Goal: Transaction & Acquisition: Purchase product/service

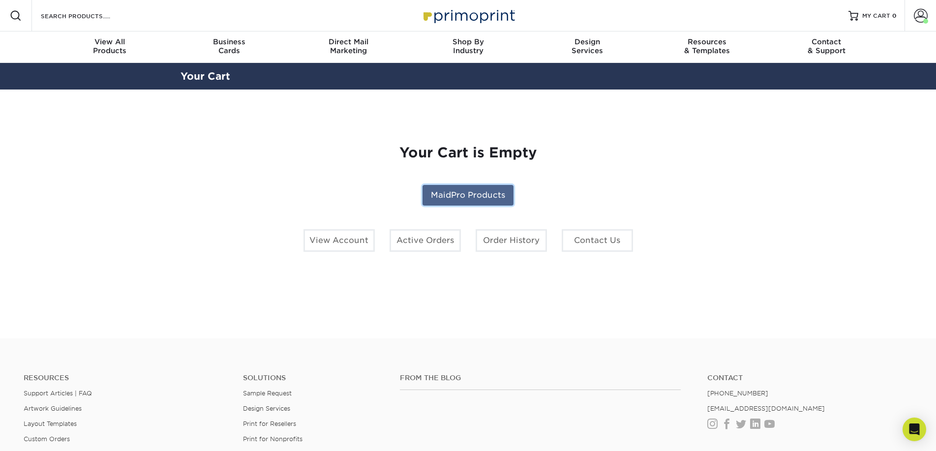
click at [467, 201] on link "MaidPro Products" at bounding box center [467, 195] width 91 height 21
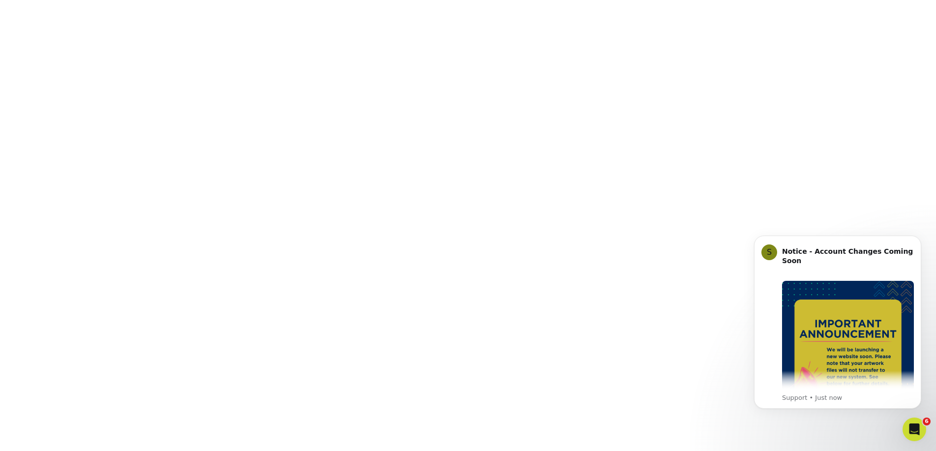
drag, startPoint x: 919, startPoint y: 235, endPoint x: 920, endPoint y: 283, distance: 47.7
click at [919, 236] on icon "Dismiss notification" at bounding box center [918, 238] width 4 height 4
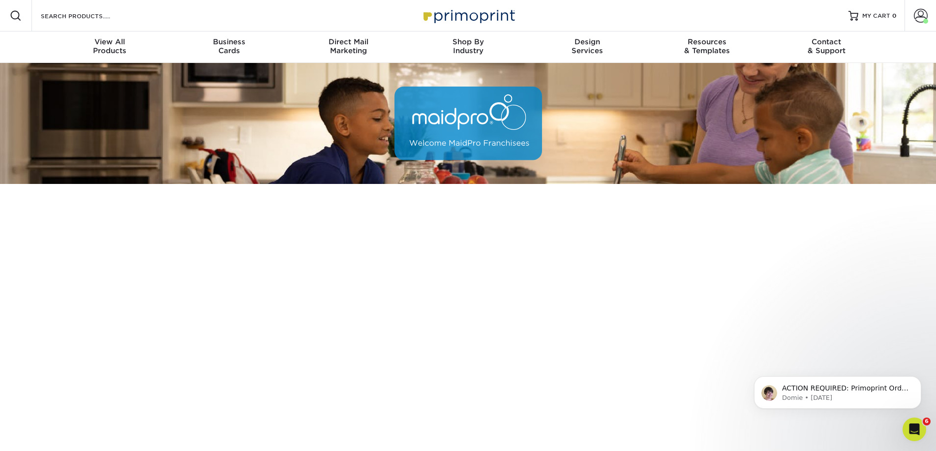
click at [867, 317] on div "ACTION REQUIRED: Primoprint Order 25116-24719-66525 Hi Jeannine, Our Quality As…" at bounding box center [837, 347] width 181 height 123
click at [866, 324] on div "ACTION REQUIRED: Primoprint Order 25116-24719-66525 Hi Jeannine, Our Quality As…" at bounding box center [837, 347] width 181 height 123
click at [748, 367] on body "ACTION REQUIRED: Primoprint Order 25116-24719-66525 Hi Jeannine, Our Quality As…" at bounding box center [837, 389] width 189 height 61
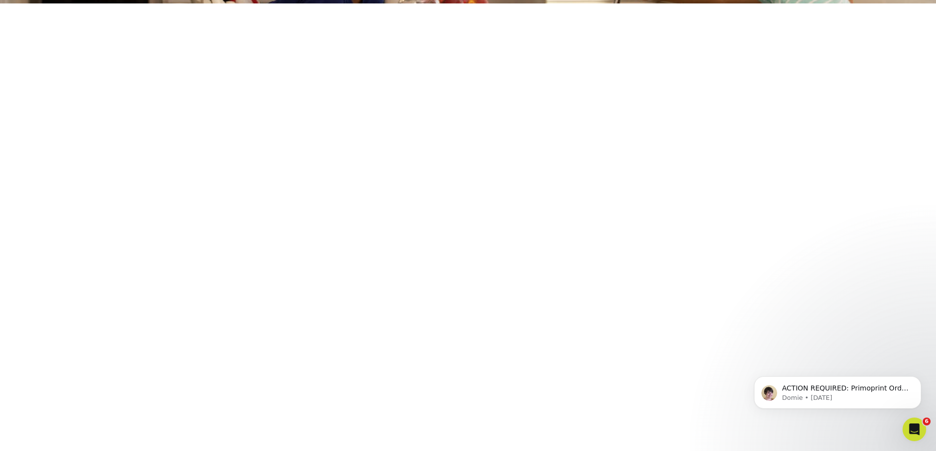
scroll to position [197, 0]
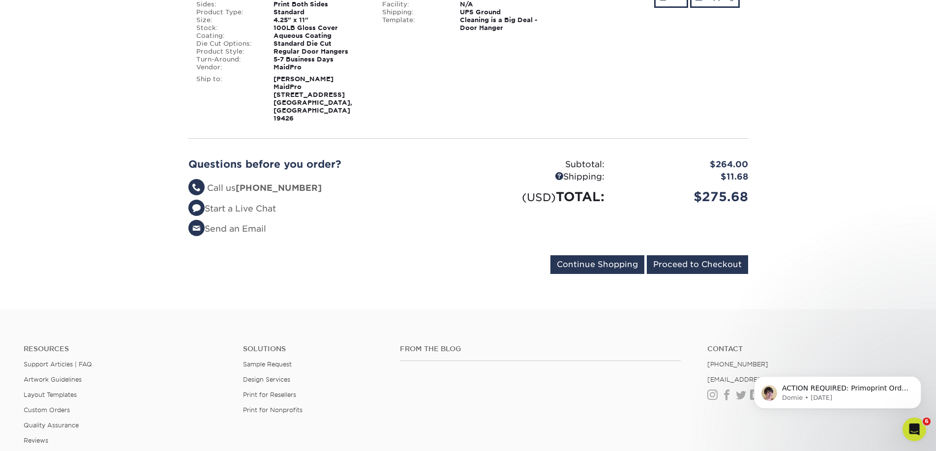
scroll to position [336, 0]
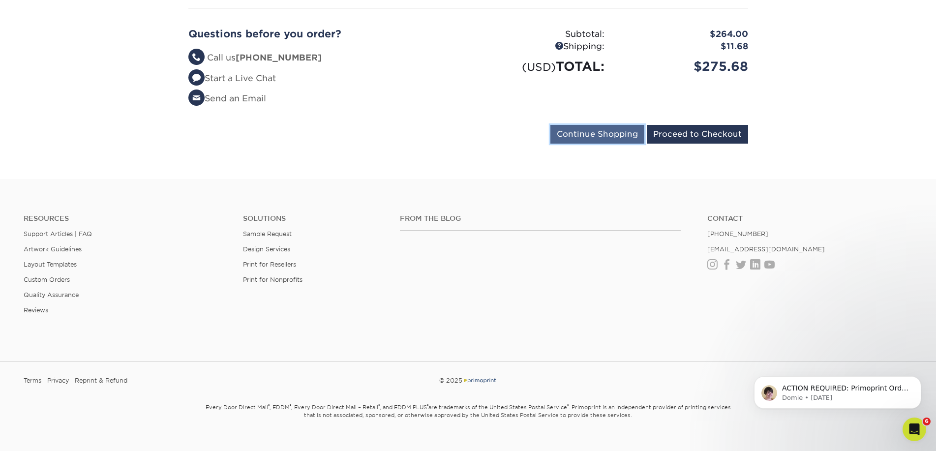
click at [580, 125] on input "Continue Shopping" at bounding box center [597, 134] width 94 height 19
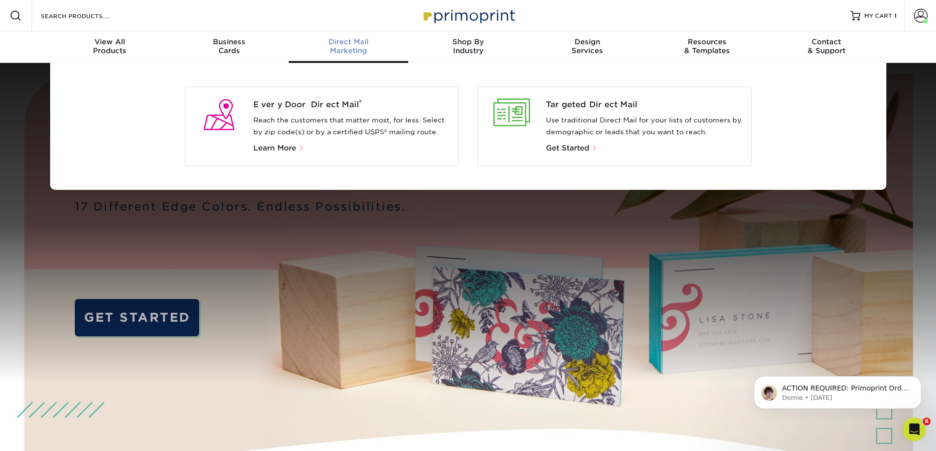
click at [304, 44] on span "Direct Mail" at bounding box center [348, 41] width 119 height 9
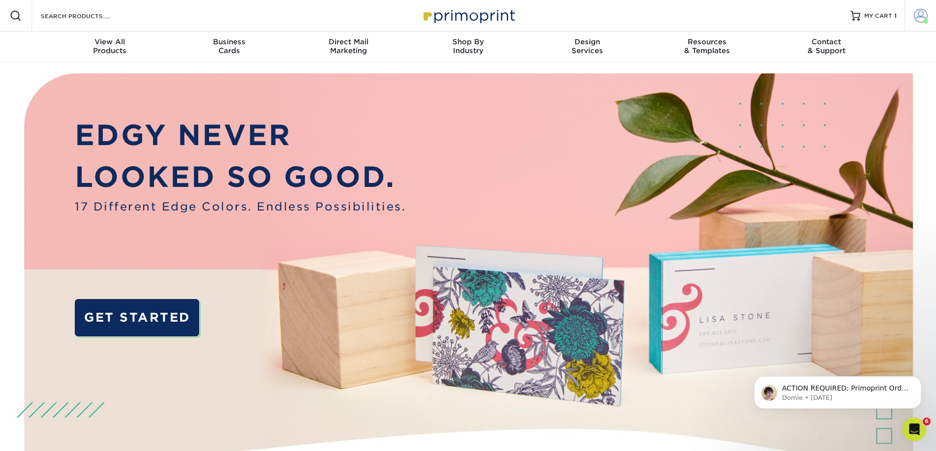
click at [927, 24] on link "Account" at bounding box center [919, 15] width 31 height 31
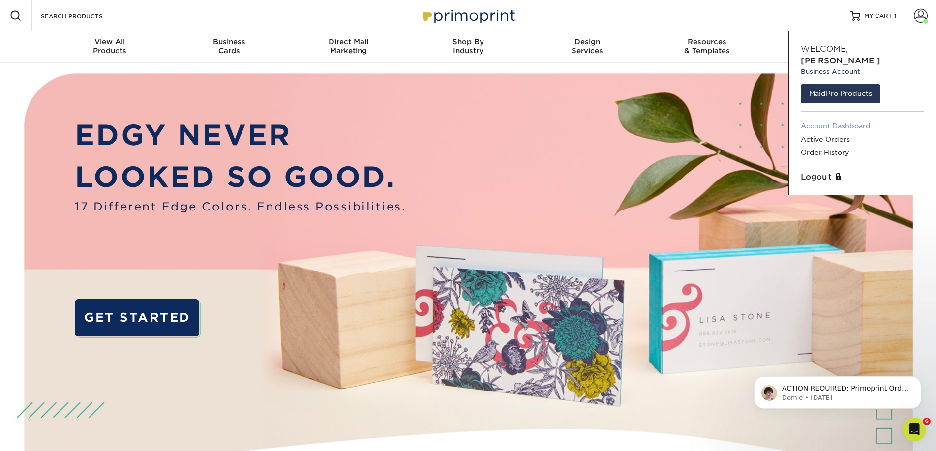
click at [826, 119] on link "Account Dashboard" at bounding box center [861, 125] width 123 height 13
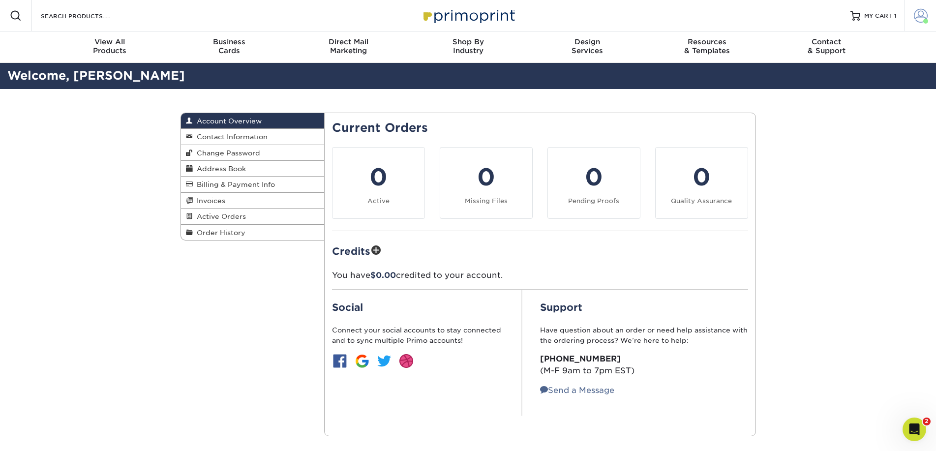
click at [916, 18] on span at bounding box center [920, 16] width 14 height 14
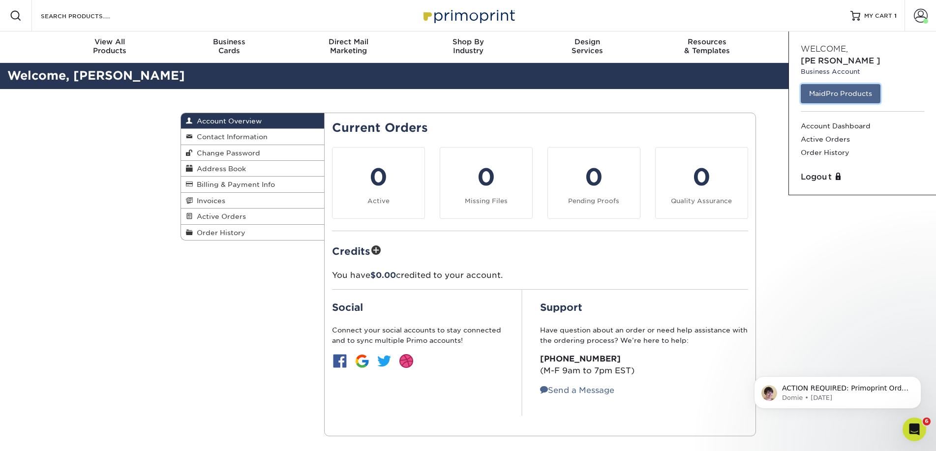
click at [830, 84] on link "MaidPro Products" at bounding box center [840, 93] width 80 height 19
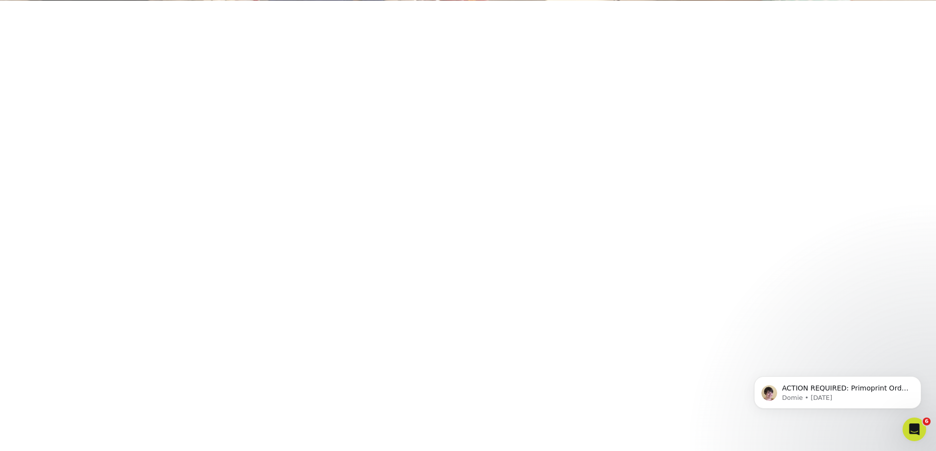
scroll to position [180, 0]
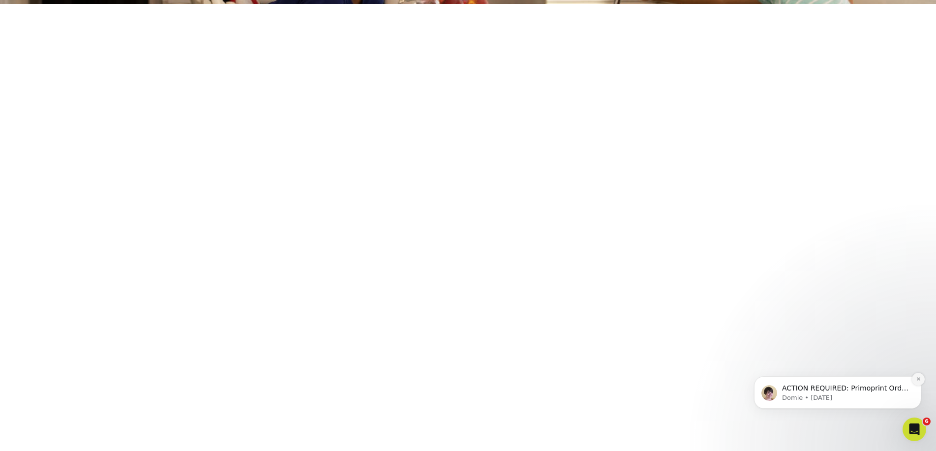
click at [917, 381] on icon "Dismiss notification" at bounding box center [917, 378] width 5 height 5
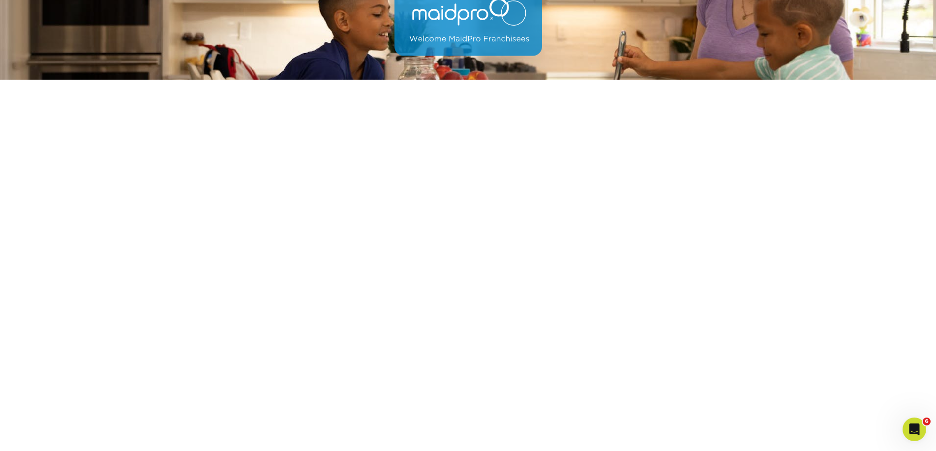
scroll to position [111, 0]
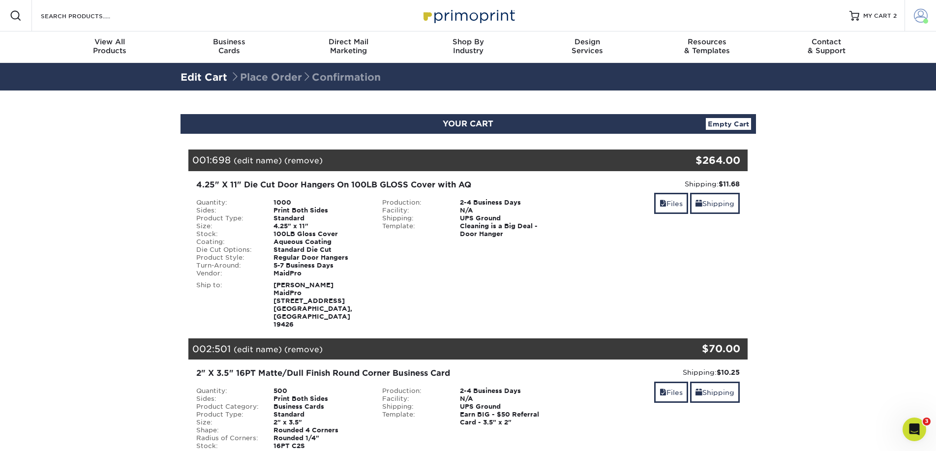
click at [922, 15] on span at bounding box center [920, 16] width 14 height 14
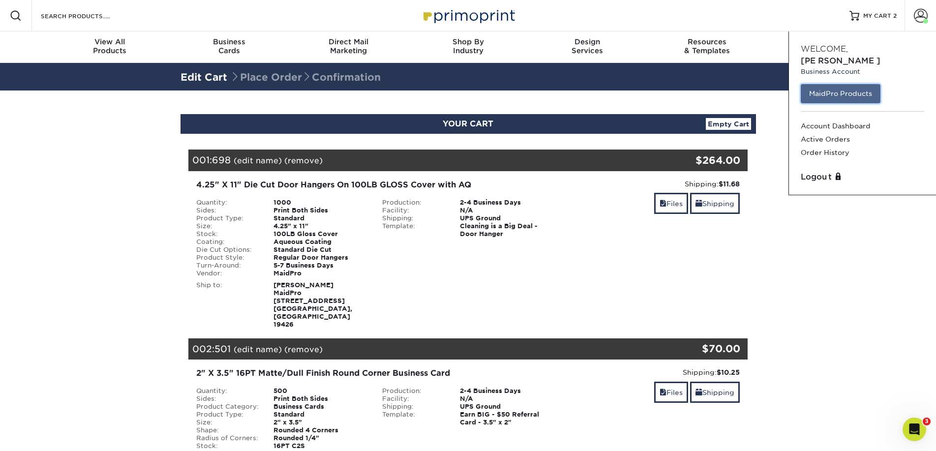
click at [845, 84] on link "MaidPro Products" at bounding box center [840, 93] width 80 height 19
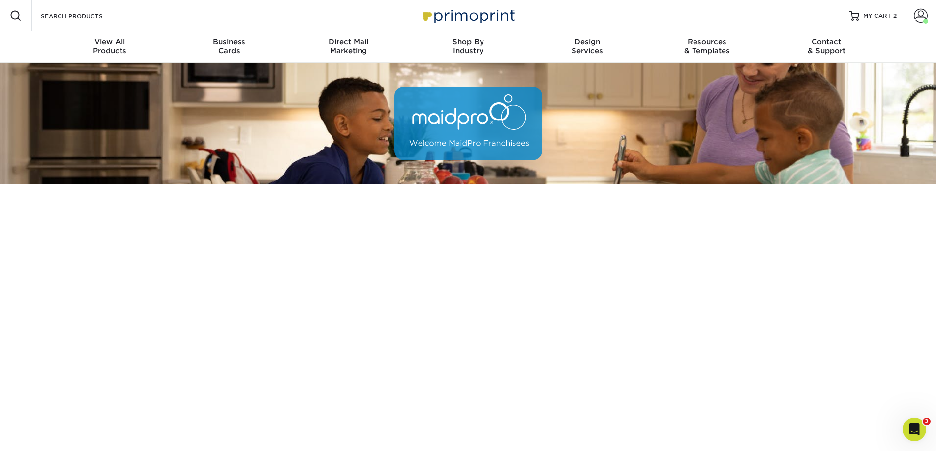
click at [522, 133] on img at bounding box center [467, 124] width 147 height 74
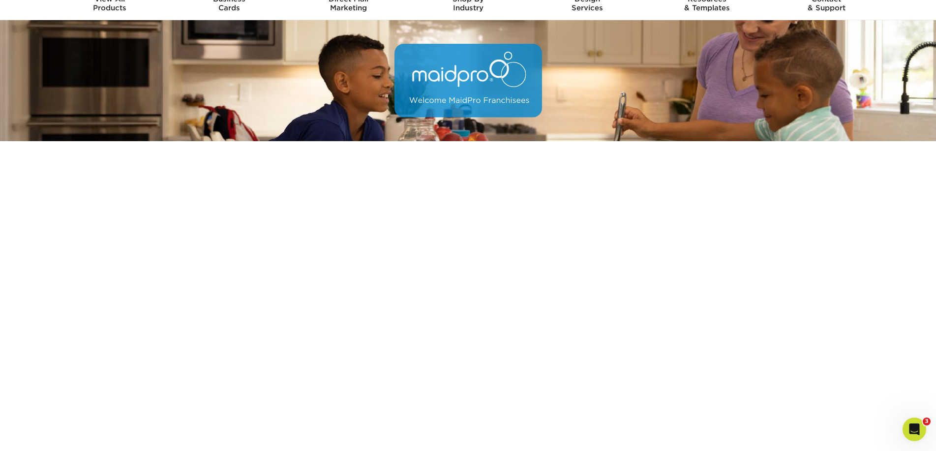
scroll to position [52, 0]
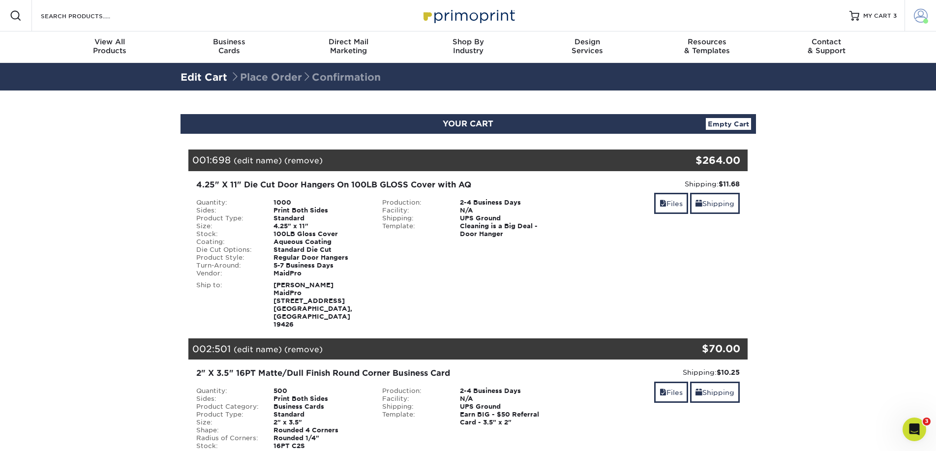
click at [914, 17] on span at bounding box center [920, 16] width 14 height 14
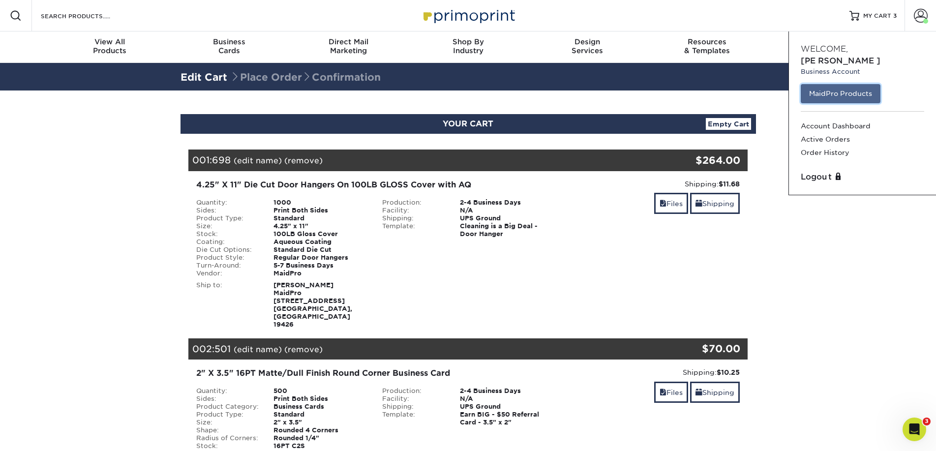
click at [840, 84] on link "MaidPro Products" at bounding box center [840, 93] width 80 height 19
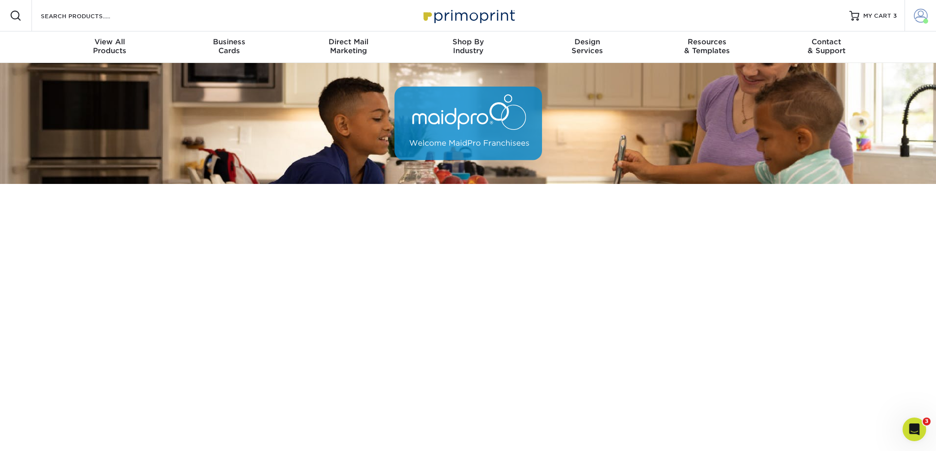
click at [924, 16] on span at bounding box center [920, 16] width 14 height 14
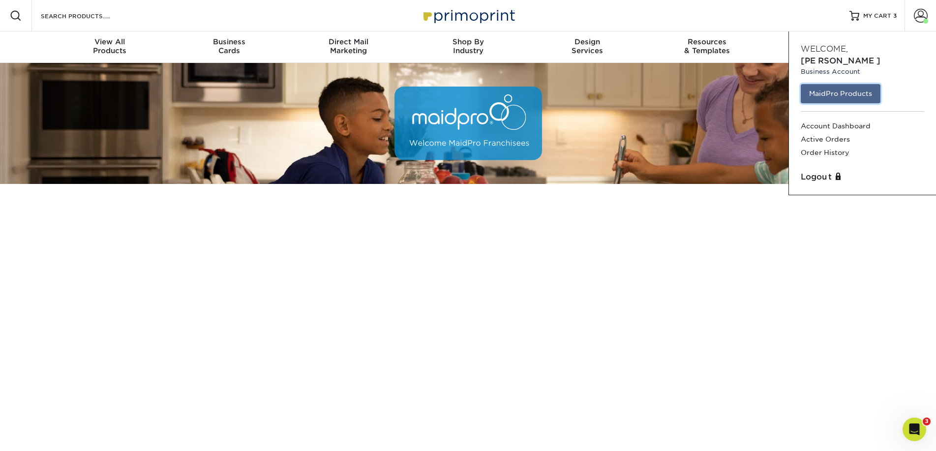
drag, startPoint x: 822, startPoint y: 81, endPoint x: 827, endPoint y: 82, distance: 5.1
click at [928, 12] on link "Account" at bounding box center [919, 15] width 31 height 31
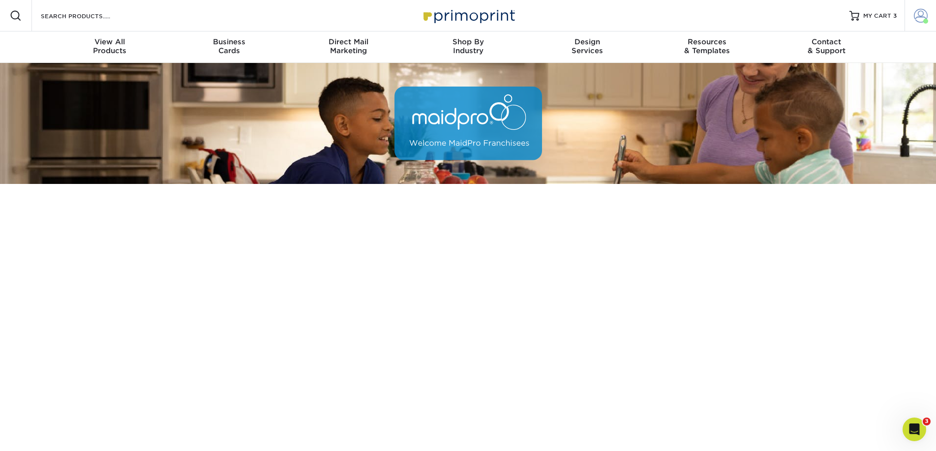
click at [925, 15] on span at bounding box center [920, 16] width 14 height 14
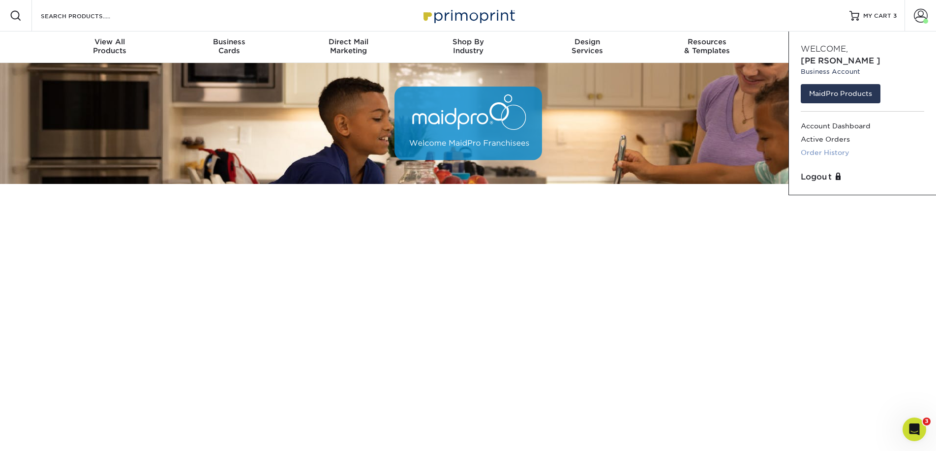
click at [829, 146] on link "Order History" at bounding box center [861, 152] width 123 height 13
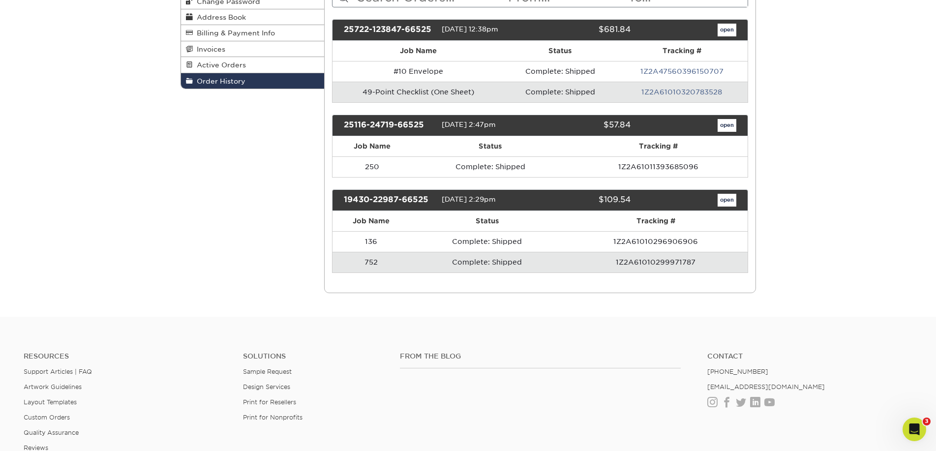
scroll to position [153, 0]
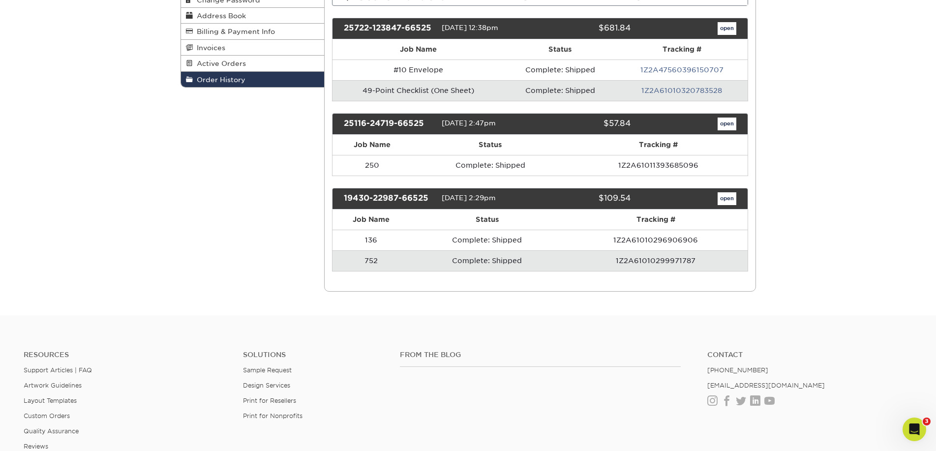
click at [626, 258] on td "1Z2A61010299971787" at bounding box center [655, 260] width 183 height 21
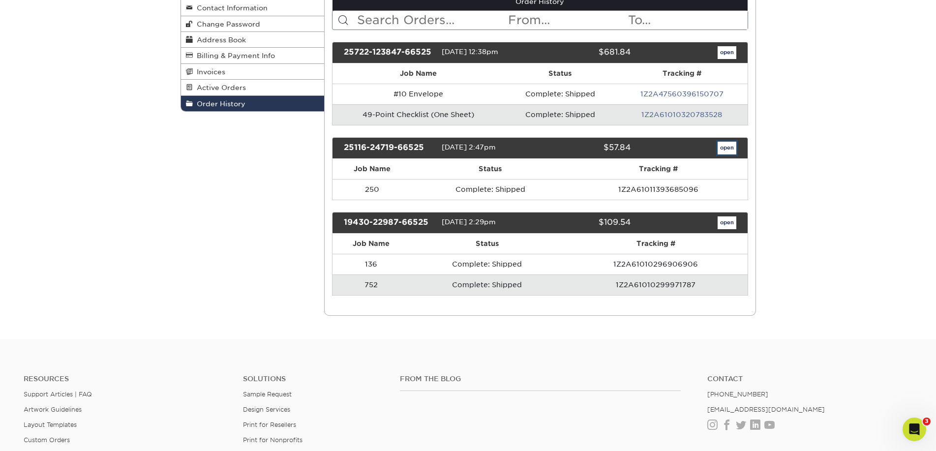
scroll to position [1, 0]
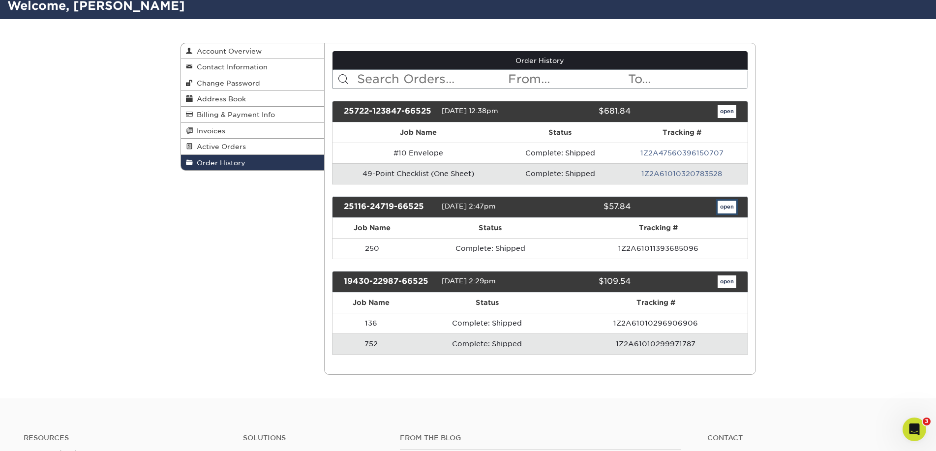
click at [726, 201] on link "open" at bounding box center [726, 207] width 19 height 13
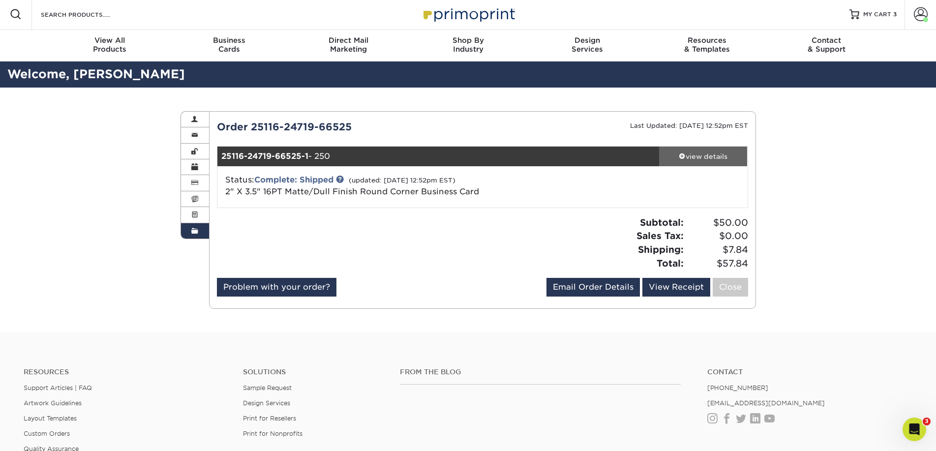
click at [675, 154] on div "view details" at bounding box center [703, 156] width 88 height 10
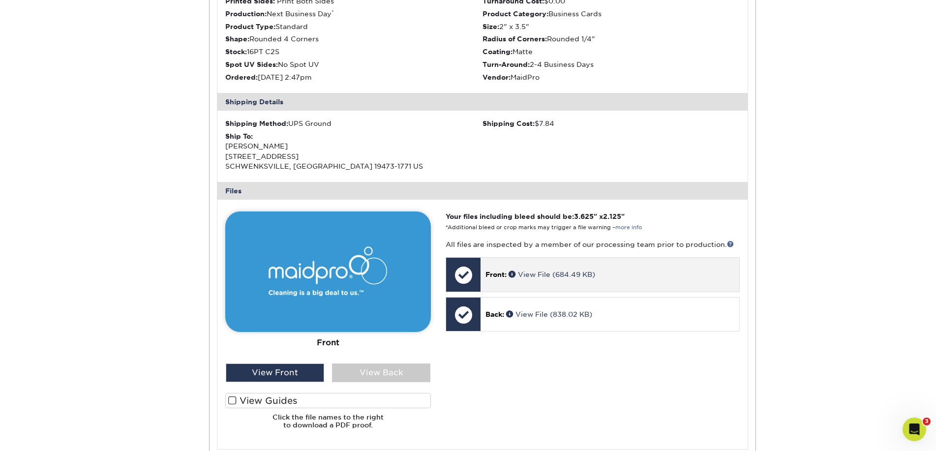
scroll to position [356, 0]
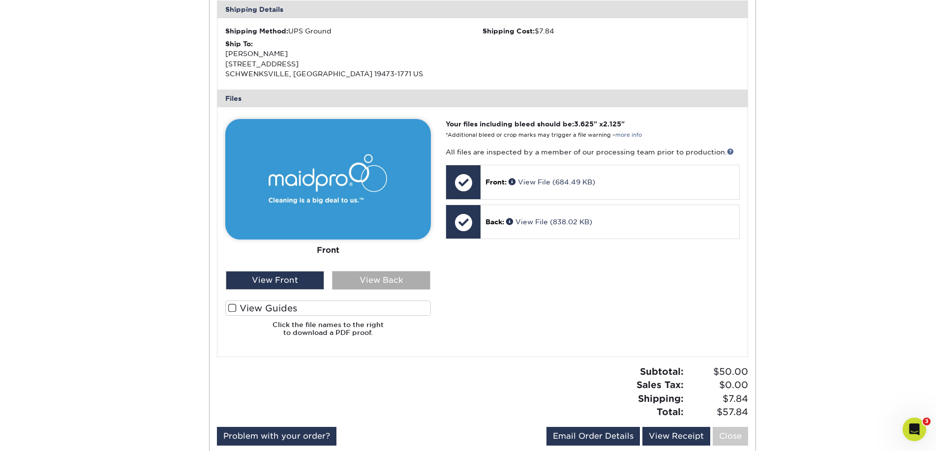
click at [424, 284] on div "View Back" at bounding box center [381, 280] width 98 height 19
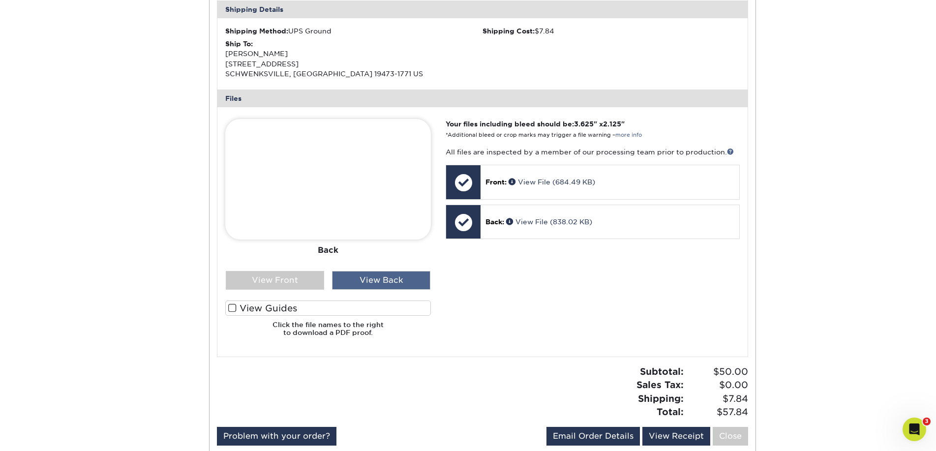
click at [386, 278] on div "View Back" at bounding box center [381, 280] width 98 height 19
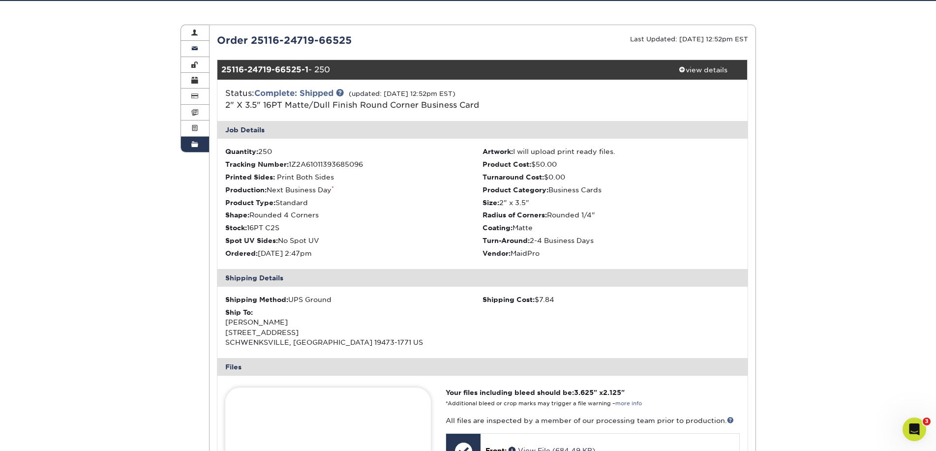
scroll to position [90, 0]
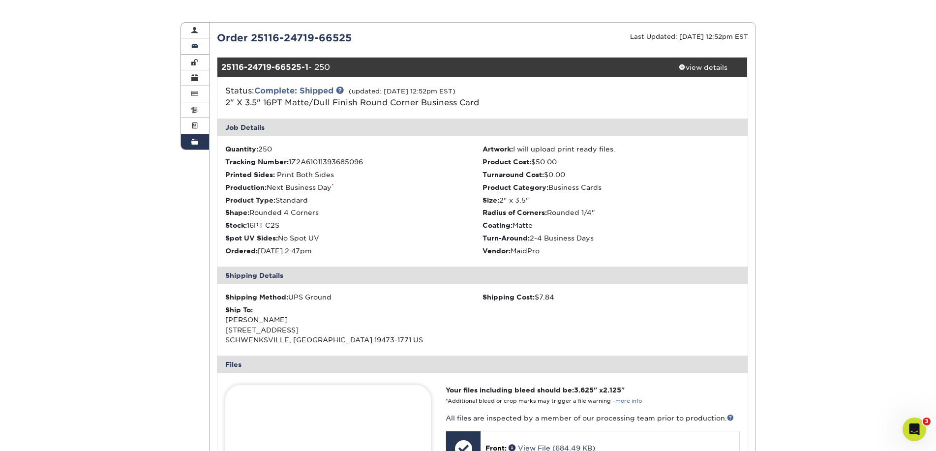
click at [195, 51] on link "Contact Information" at bounding box center [195, 46] width 29 height 16
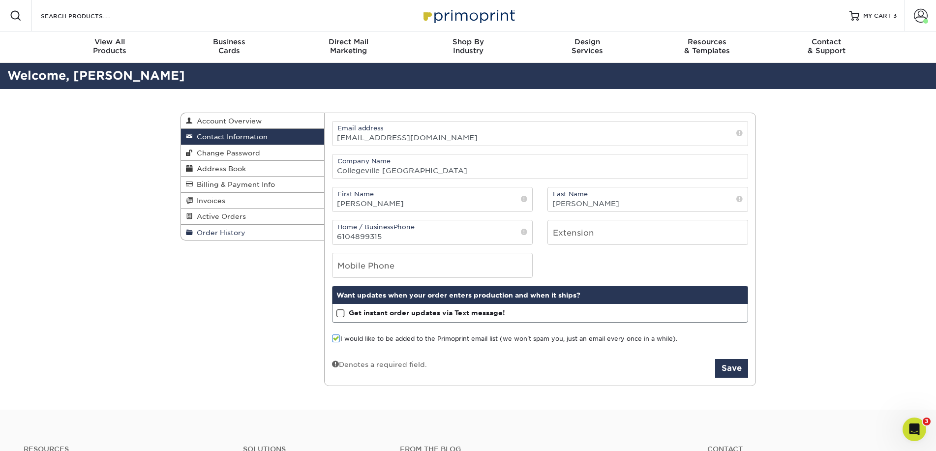
click at [229, 230] on span "Order History" at bounding box center [219, 233] width 53 height 8
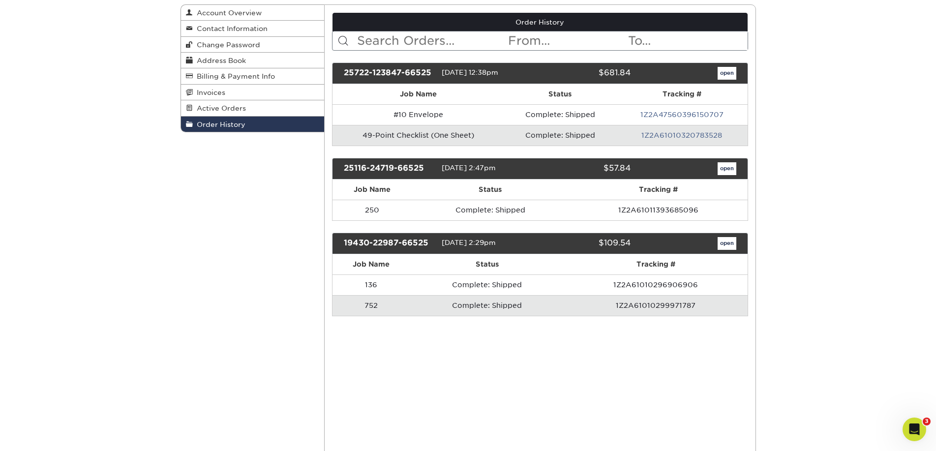
scroll to position [121, 0]
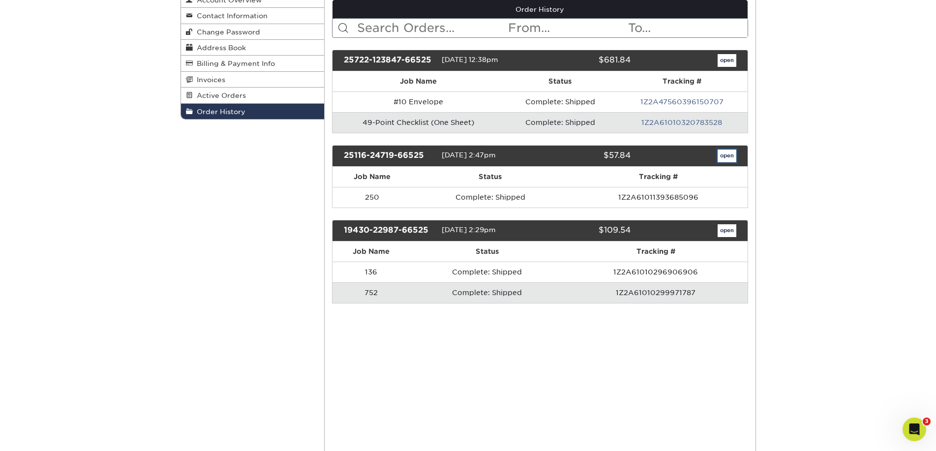
click at [723, 157] on link "open" at bounding box center [726, 155] width 19 height 13
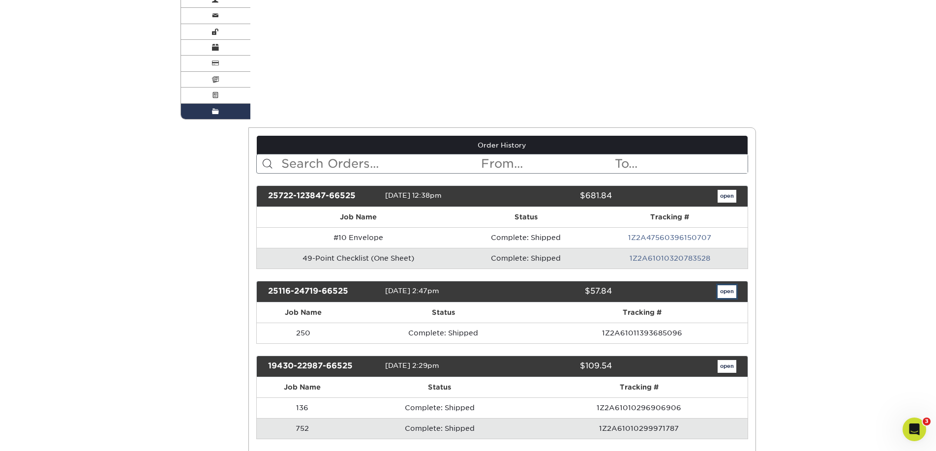
scroll to position [0, 0]
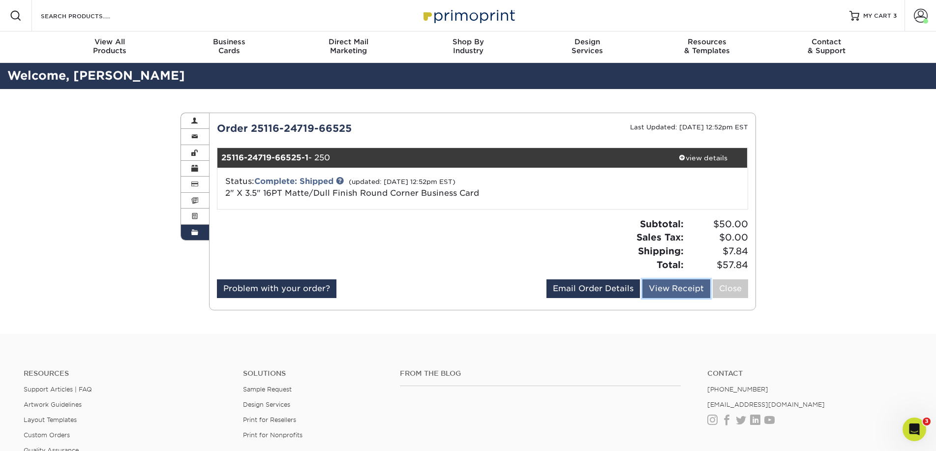
click at [685, 291] on link "View Receipt" at bounding box center [676, 288] width 68 height 19
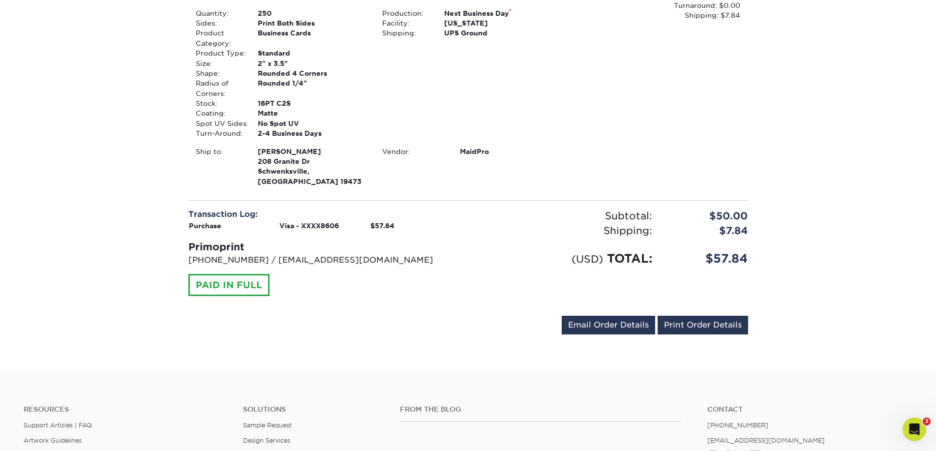
scroll to position [47, 0]
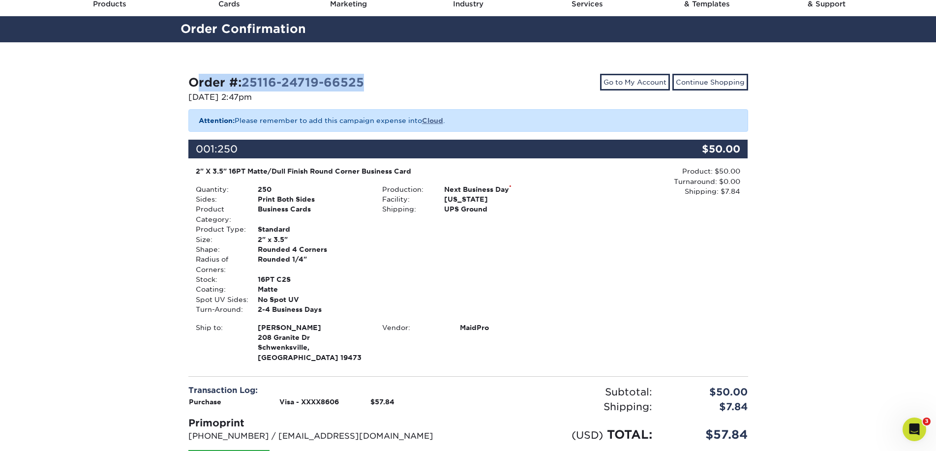
drag, startPoint x: 352, startPoint y: 83, endPoint x: 152, endPoint y: 81, distance: 199.1
click at [156, 81] on div "Order #: 25116-24719-66525 [DATE] 2:47pm Go to My Account Continue Shopping Att…" at bounding box center [468, 293] width 936 height 503
copy strong "Order #: 25116-24719-66525"
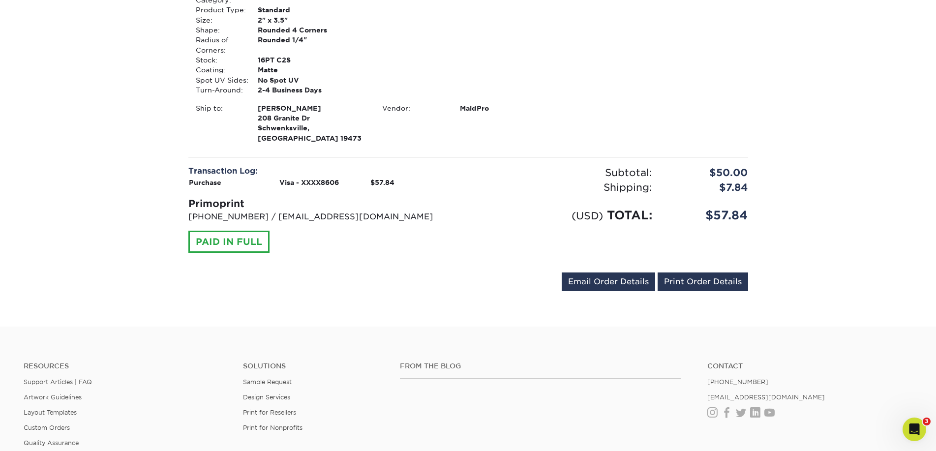
scroll to position [243, 0]
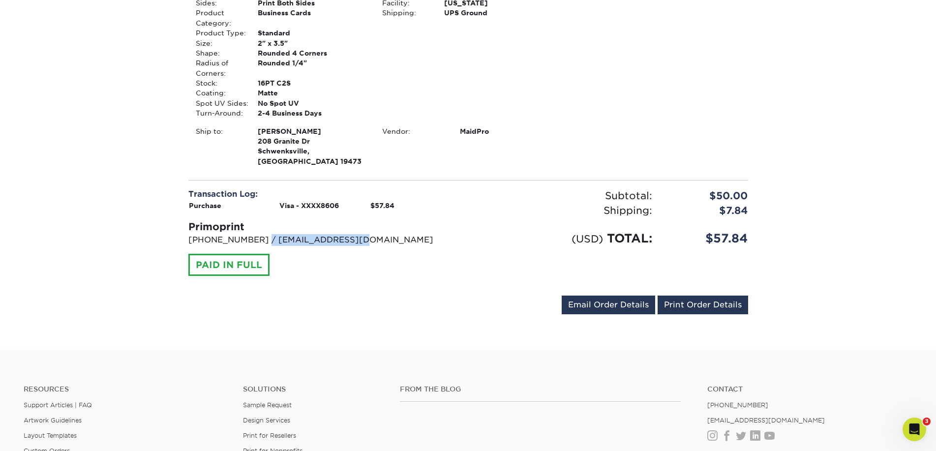
drag, startPoint x: 347, startPoint y: 230, endPoint x: 256, endPoint y: 230, distance: 91.0
click at [256, 234] on p "[PHONE_NUMBER] / [EMAIL_ADDRESS][DOMAIN_NAME]" at bounding box center [324, 240] width 272 height 12
copy p "[EMAIL_ADDRESS][DOMAIN_NAME]"
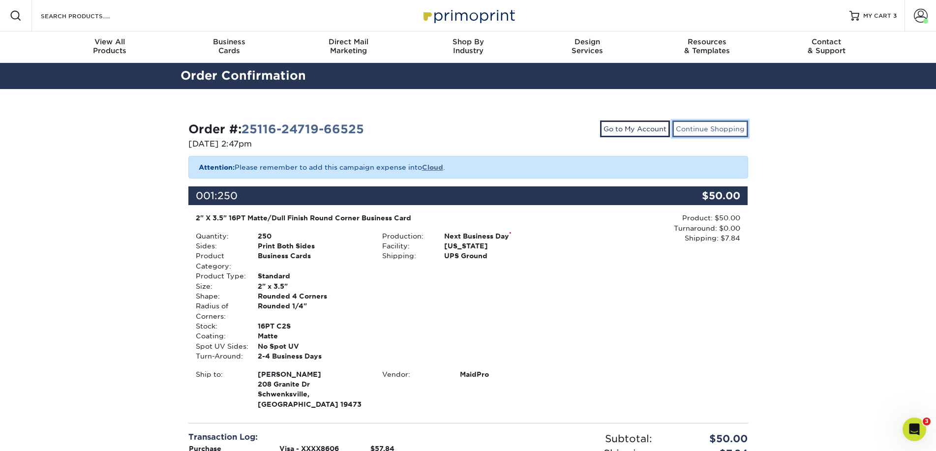
click at [704, 131] on link "Continue Shopping" at bounding box center [710, 128] width 76 height 17
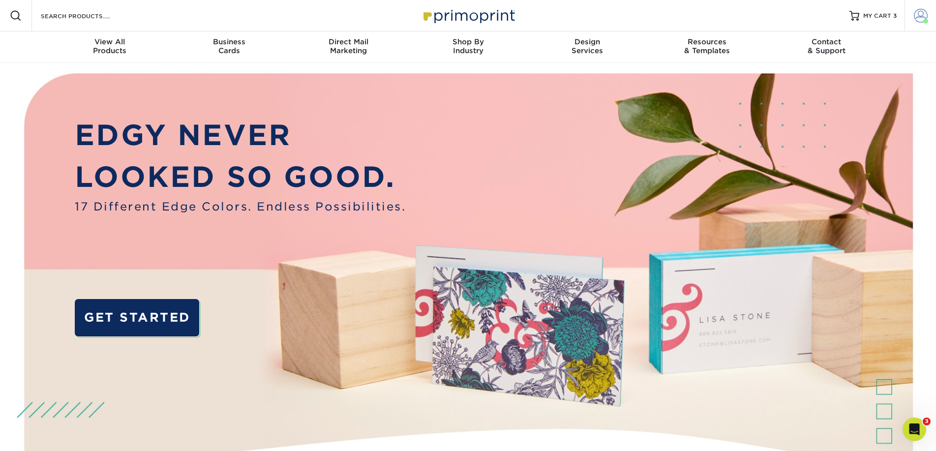
click at [932, 13] on link "Account" at bounding box center [919, 15] width 31 height 31
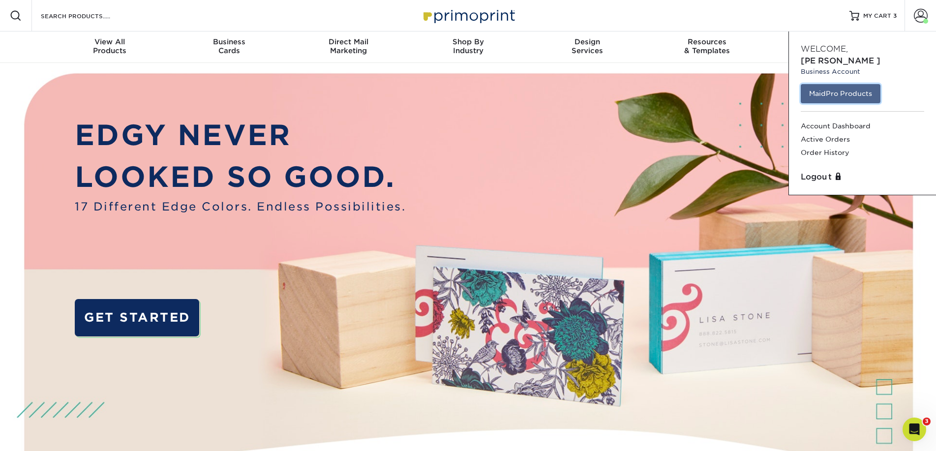
click at [828, 85] on link "MaidPro Products" at bounding box center [840, 93] width 80 height 19
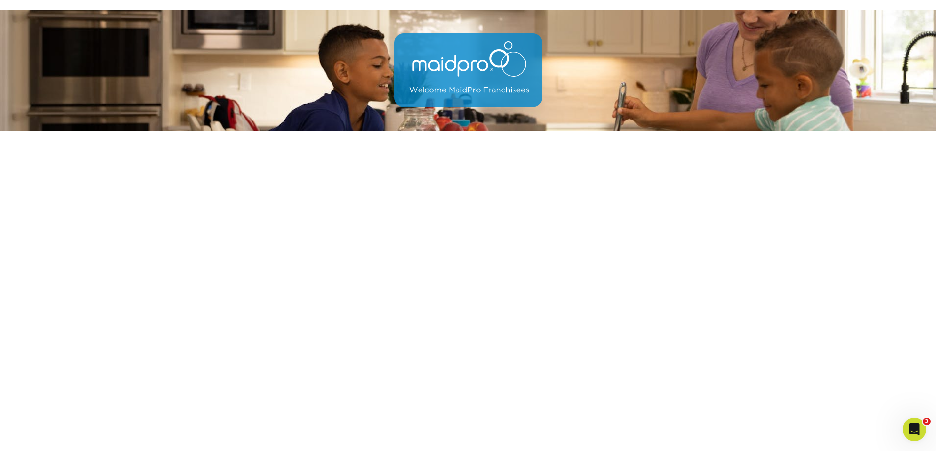
scroll to position [89, 0]
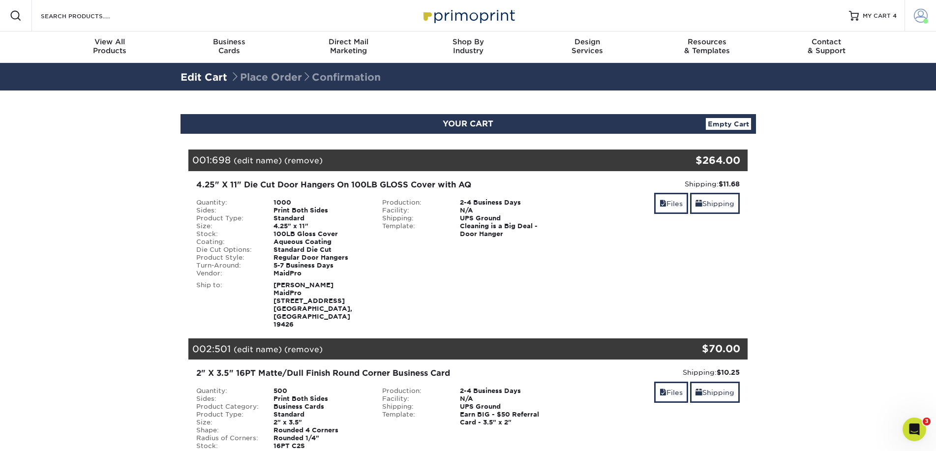
click at [920, 16] on span at bounding box center [920, 16] width 14 height 14
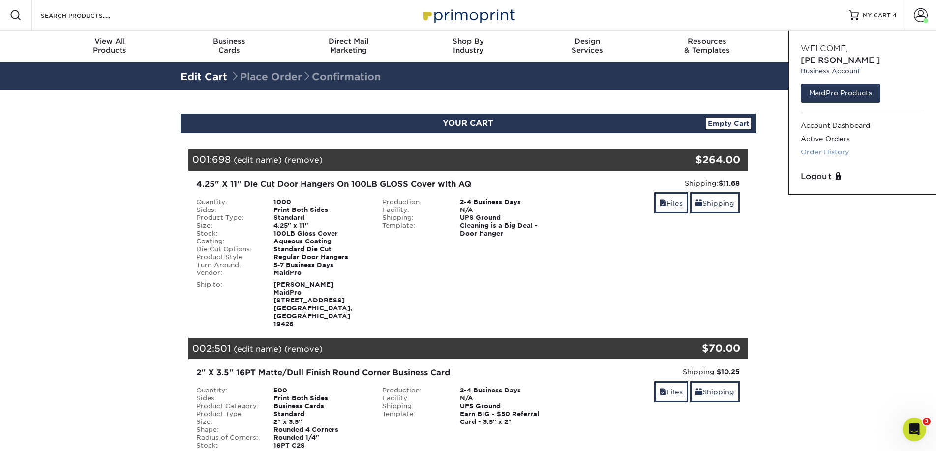
click at [826, 146] on link "Order History" at bounding box center [861, 152] width 123 height 13
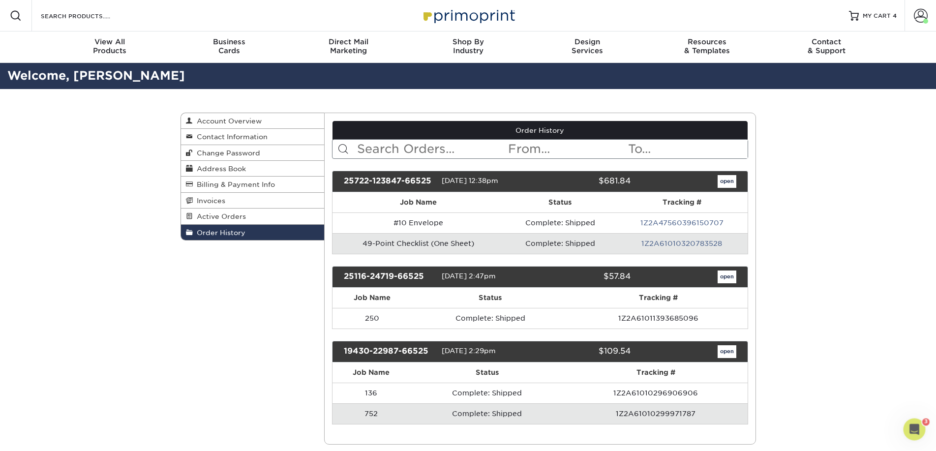
scroll to position [2, 0]
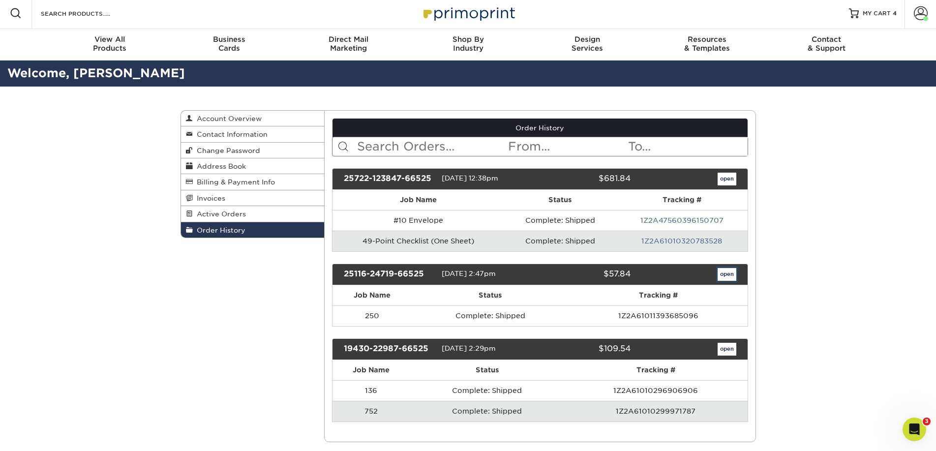
click at [727, 277] on link "open" at bounding box center [726, 274] width 19 height 13
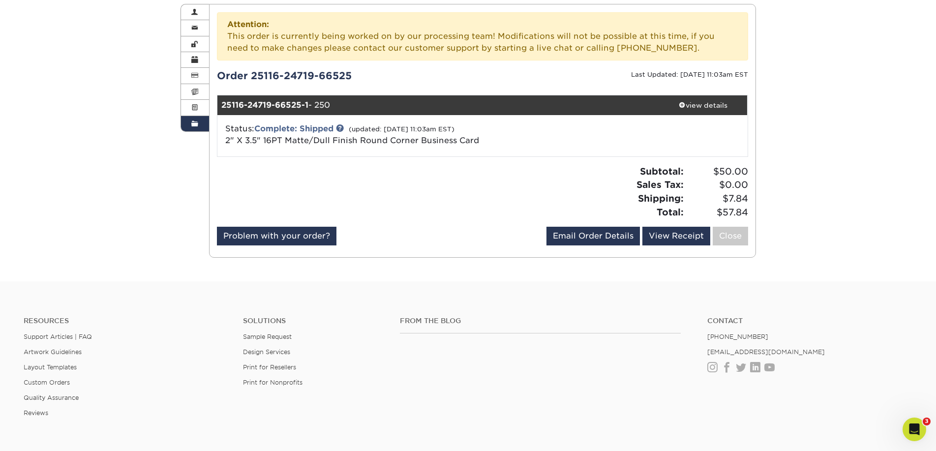
scroll to position [107, 0]
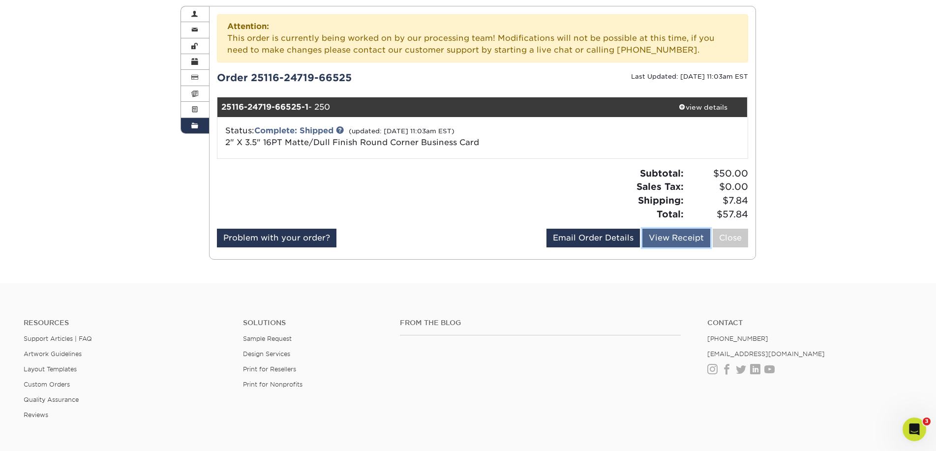
click at [675, 239] on link "View Receipt" at bounding box center [676, 238] width 68 height 19
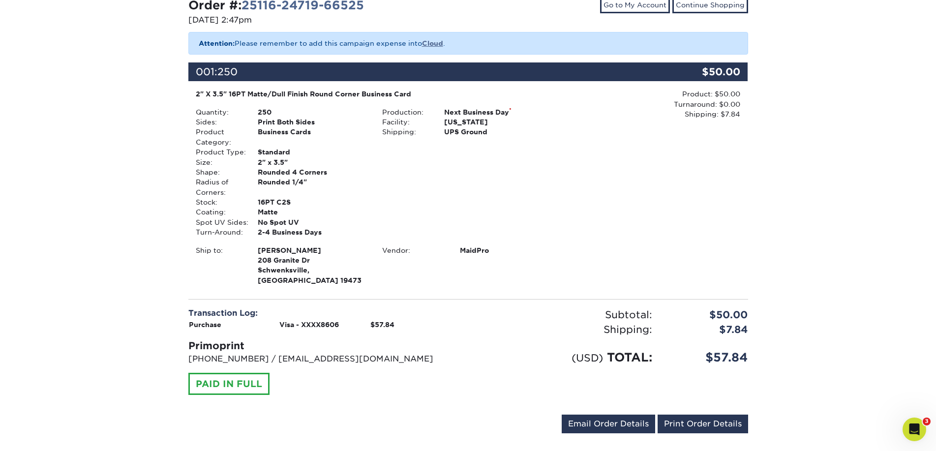
scroll to position [131, 0]
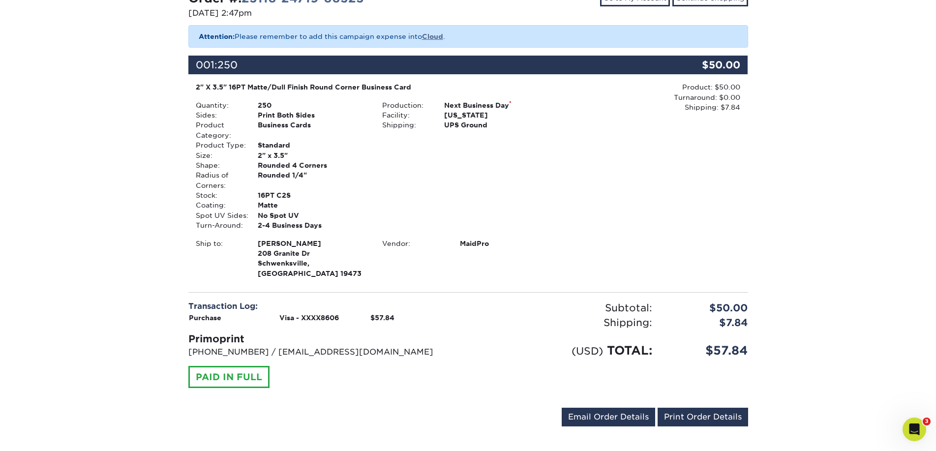
click at [306, 117] on div "Print Both Sides" at bounding box center [312, 115] width 124 height 10
drag, startPoint x: 302, startPoint y: 127, endPoint x: 327, endPoint y: 122, distance: 25.5
click at [310, 125] on div "Business Cards" at bounding box center [312, 130] width 124 height 20
drag, startPoint x: 505, startPoint y: 117, endPoint x: 501, endPoint y: 126, distance: 9.9
click at [506, 117] on div "New Jersey" at bounding box center [499, 115] width 124 height 10
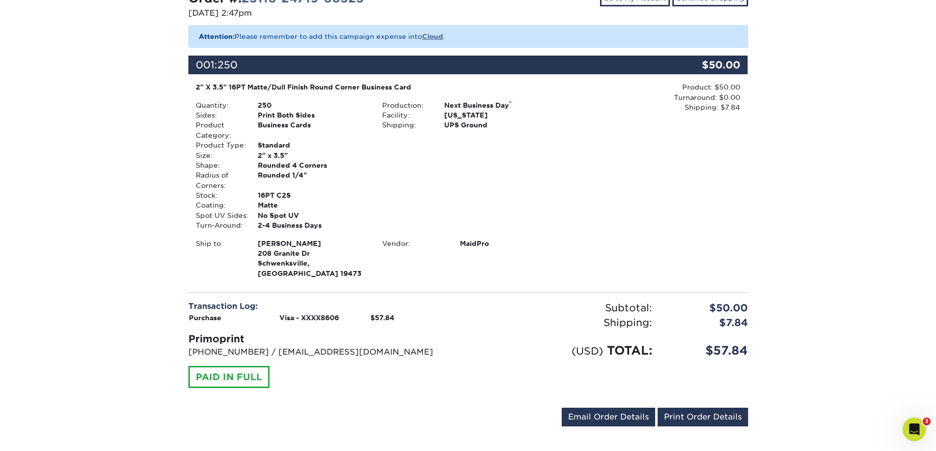
drag, startPoint x: 499, startPoint y: 130, endPoint x: 345, endPoint y: 90, distance: 159.1
click at [490, 126] on div "Production: Next Business Day * Facility: New Jersey Shipping: UPS Ground" at bounding box center [468, 165] width 186 height 130
click at [340, 91] on div "2" X 3.5" 16PT Matte/Dull Finish Round Corner Business Card" at bounding box center [375, 87] width 358 height 10
click at [342, 88] on div "2" X 3.5" 16PT Matte/Dull Finish Round Corner Business Card" at bounding box center [375, 87] width 358 height 10
drag, startPoint x: 248, startPoint y: 84, endPoint x: 246, endPoint y: 77, distance: 7.8
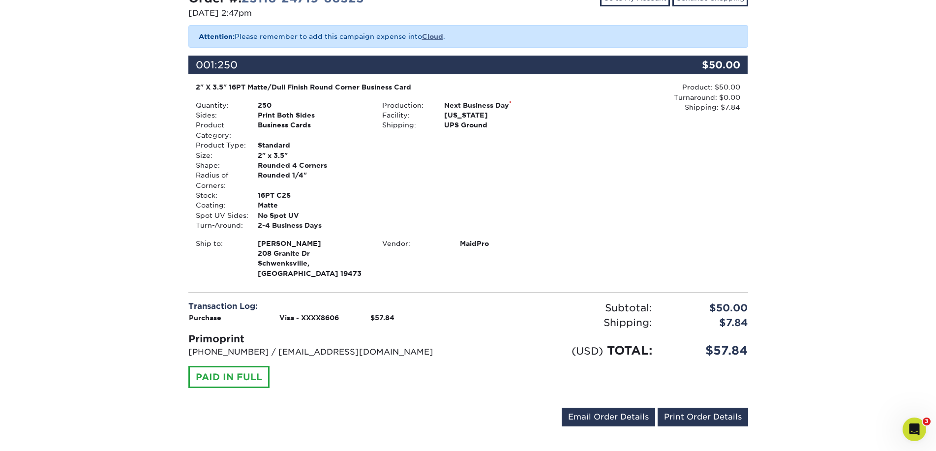
click at [248, 84] on div "2" X 3.5" 16PT Matte/Dull Finish Round Corner Business Card" at bounding box center [375, 87] width 358 height 10
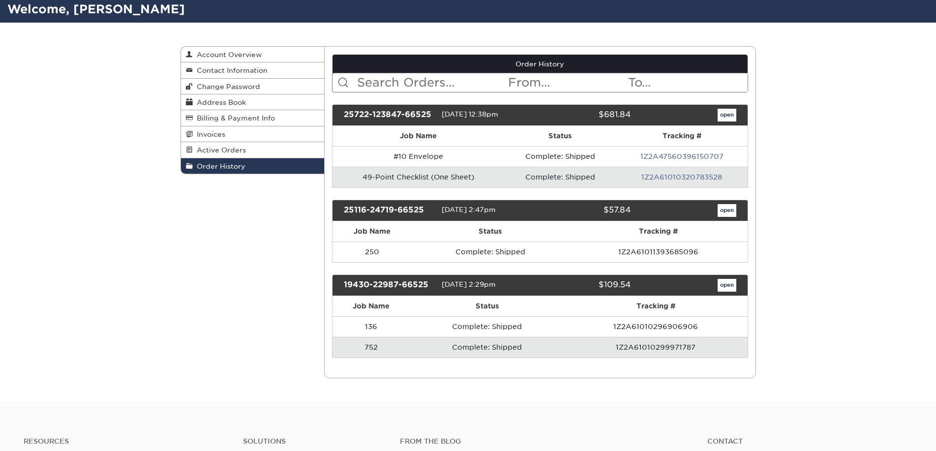
scroll to position [69, 0]
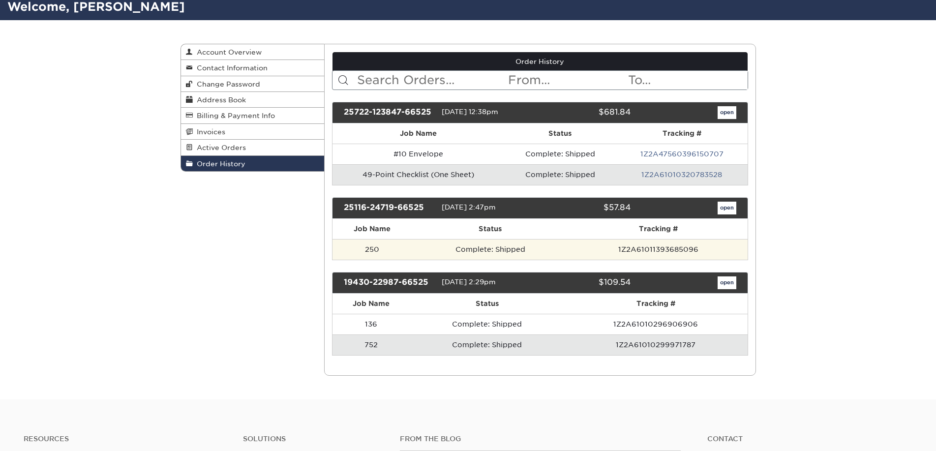
click at [635, 253] on td "1Z2A61011393685096" at bounding box center [658, 249] width 178 height 21
drag, startPoint x: 509, startPoint y: 247, endPoint x: 367, endPoint y: 246, distance: 142.6
click at [508, 248] on td "Complete: Shipped" at bounding box center [490, 249] width 158 height 21
drag, startPoint x: 358, startPoint y: 245, endPoint x: 368, endPoint y: 247, distance: 10.4
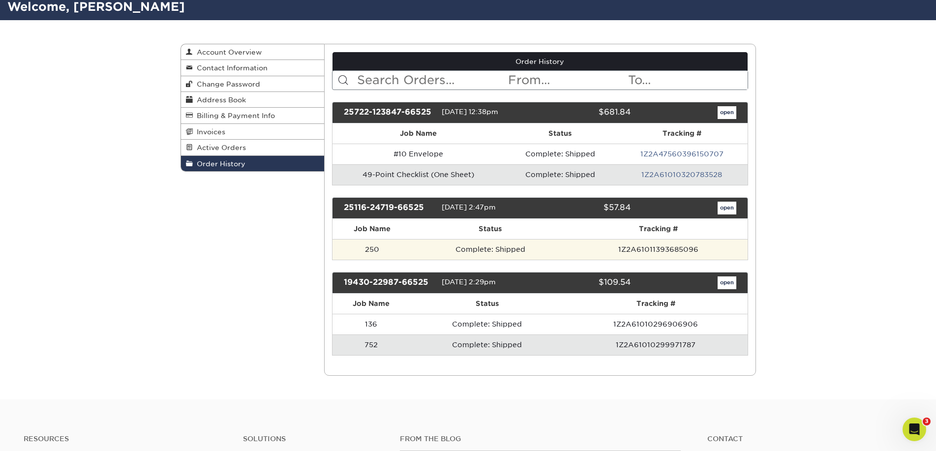
click at [359, 245] on td "250" at bounding box center [371, 249] width 79 height 21
drag, startPoint x: 374, startPoint y: 248, endPoint x: 568, endPoint y: 238, distance: 194.9
click at [374, 247] on td "250" at bounding box center [371, 249] width 79 height 21
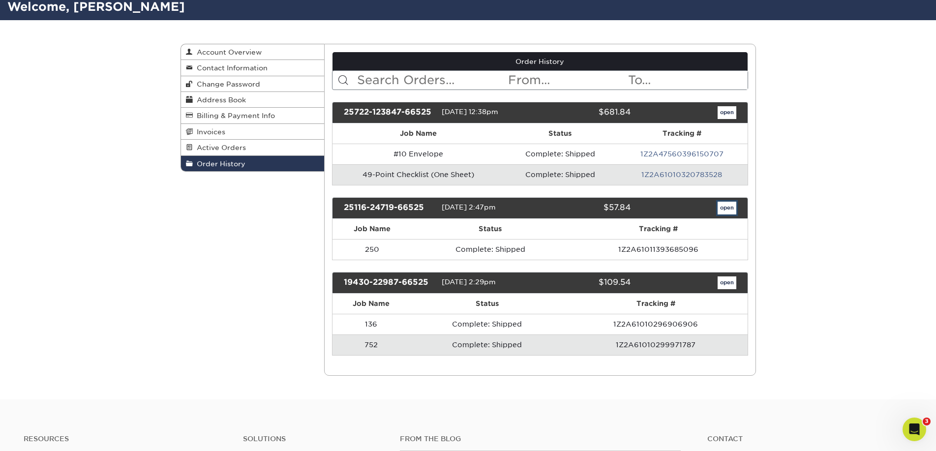
click at [734, 213] on link "open" at bounding box center [726, 208] width 19 height 13
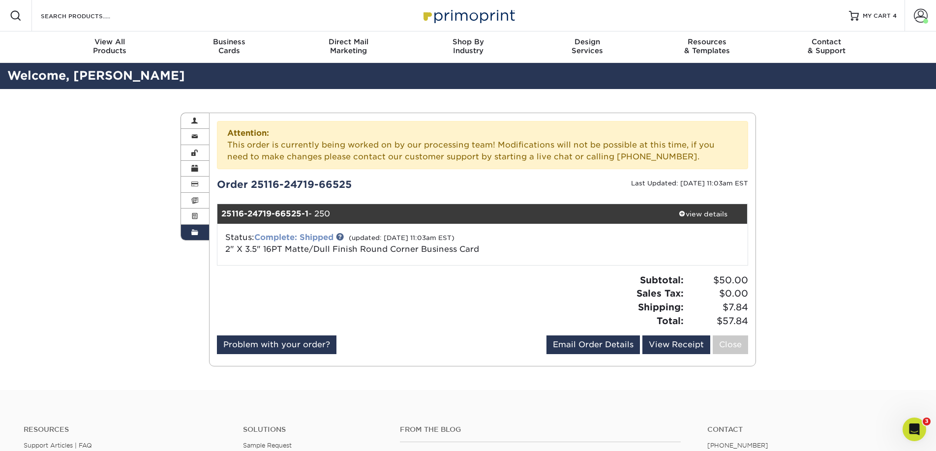
click at [300, 237] on link "Complete: Shipped" at bounding box center [293, 237] width 79 height 9
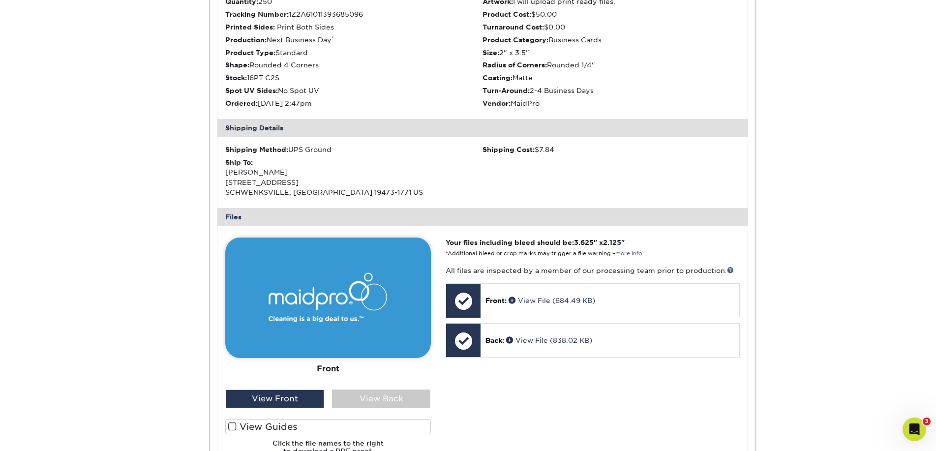
scroll to position [387, 0]
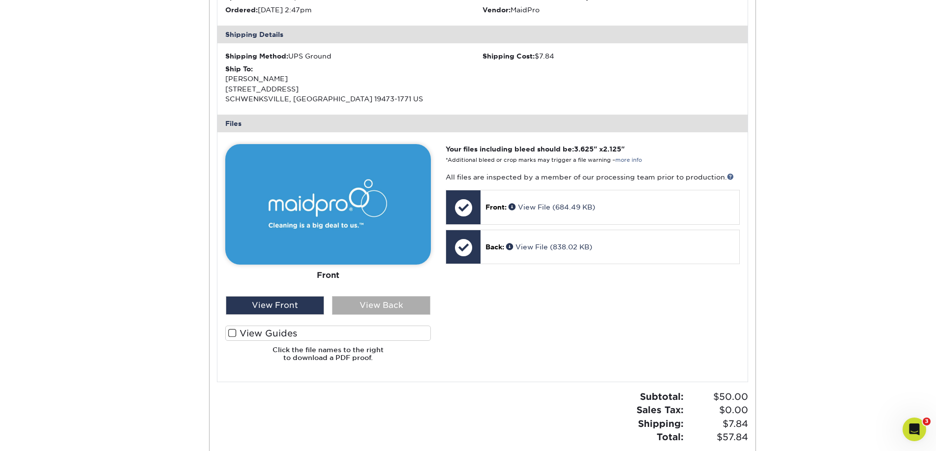
click at [373, 308] on div "View Back" at bounding box center [381, 305] width 98 height 19
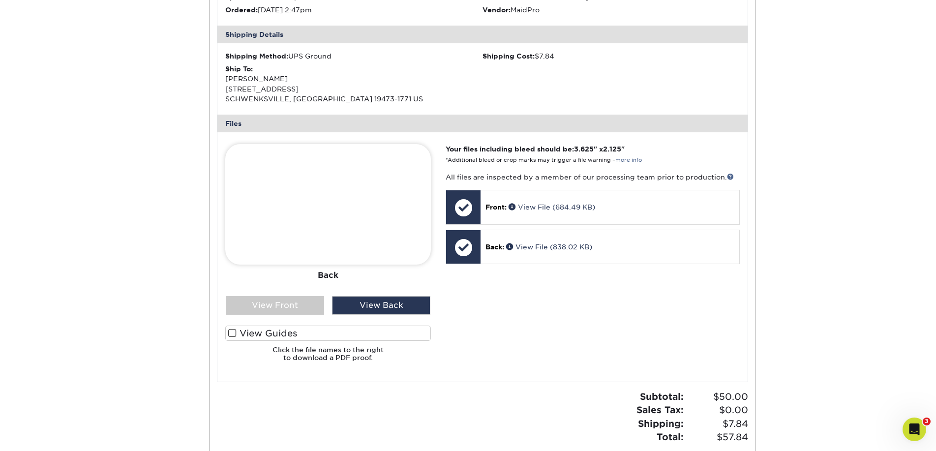
click at [327, 230] on img at bounding box center [328, 204] width 206 height 120
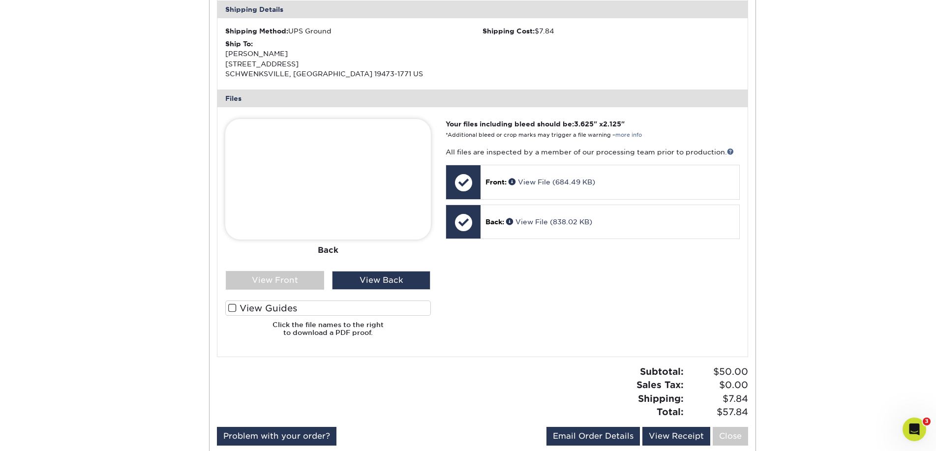
scroll to position [410, 0]
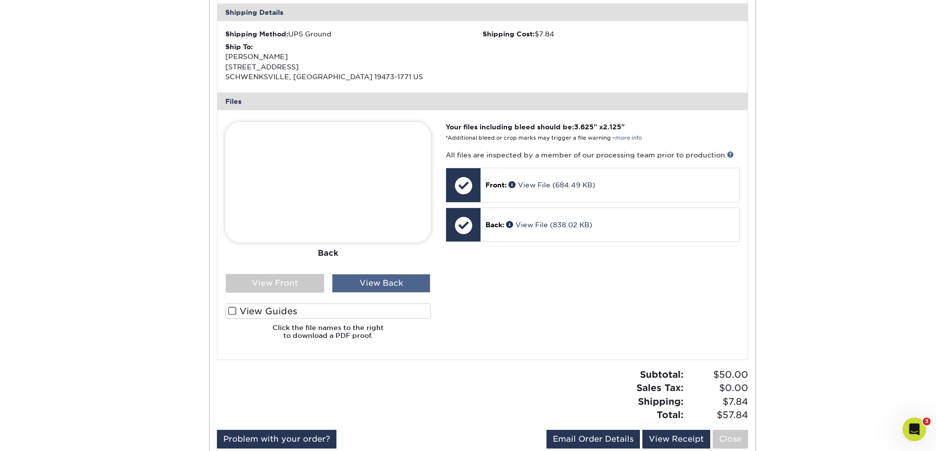
click at [373, 286] on div "View Back" at bounding box center [381, 283] width 98 height 19
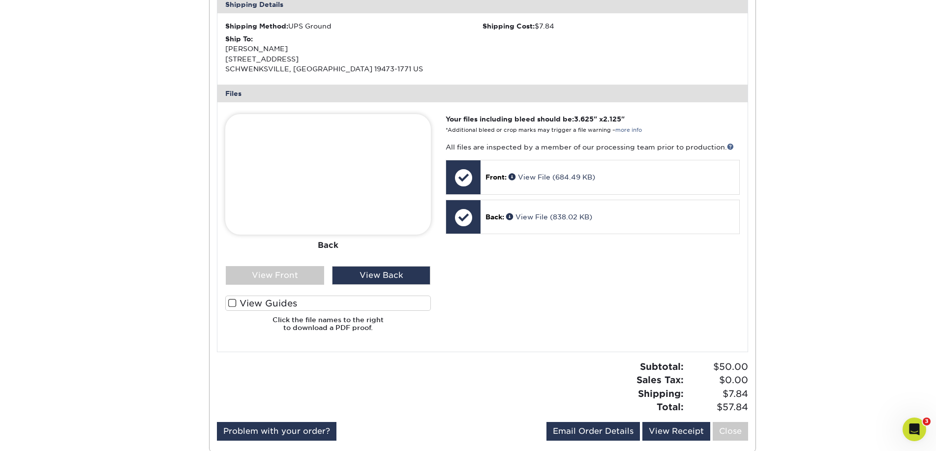
scroll to position [421, 0]
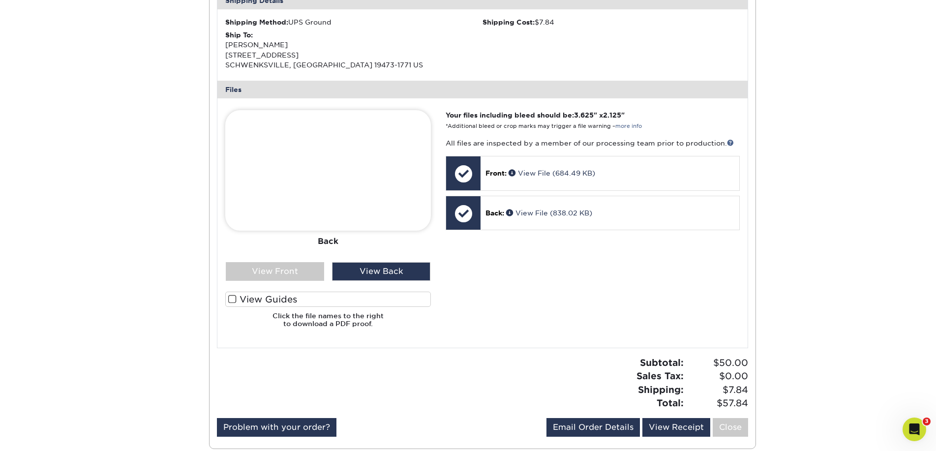
click at [329, 168] on img at bounding box center [328, 170] width 206 height 120
click at [232, 298] on span at bounding box center [232, 298] width 8 height 9
click at [0, 0] on input "View Guides" at bounding box center [0, 0] width 0 height 0
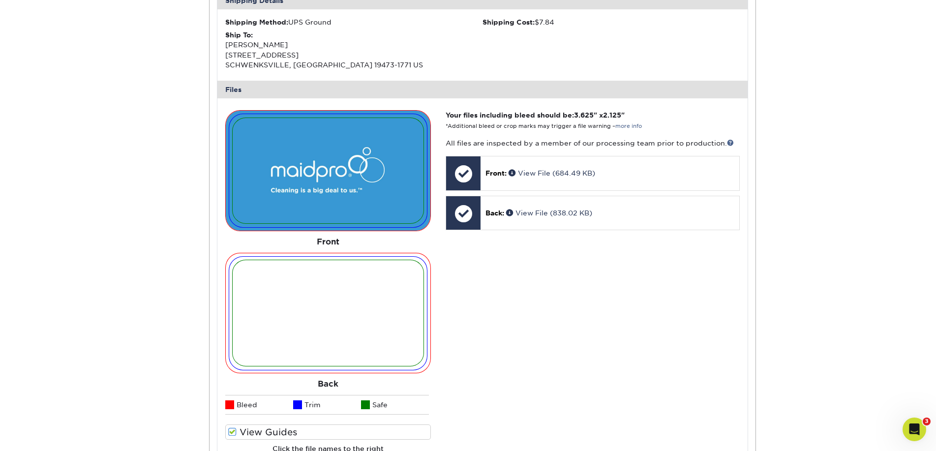
click at [336, 323] on img at bounding box center [328, 313] width 190 height 106
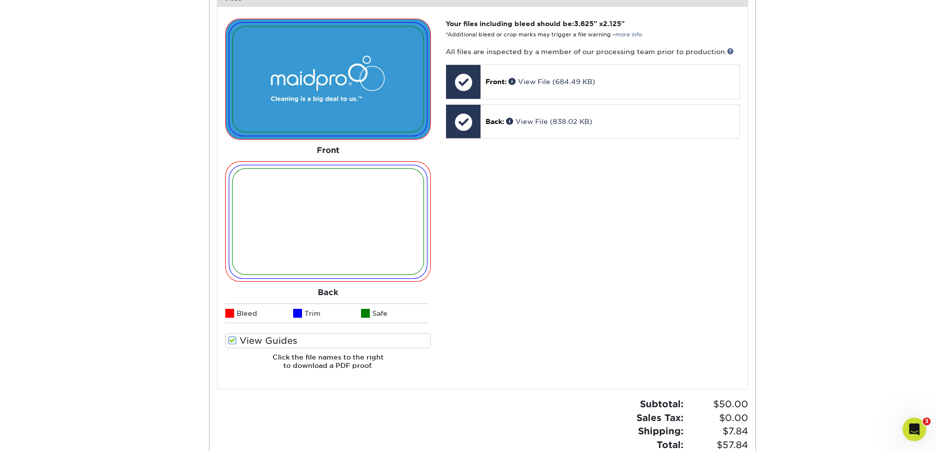
scroll to position [512, 0]
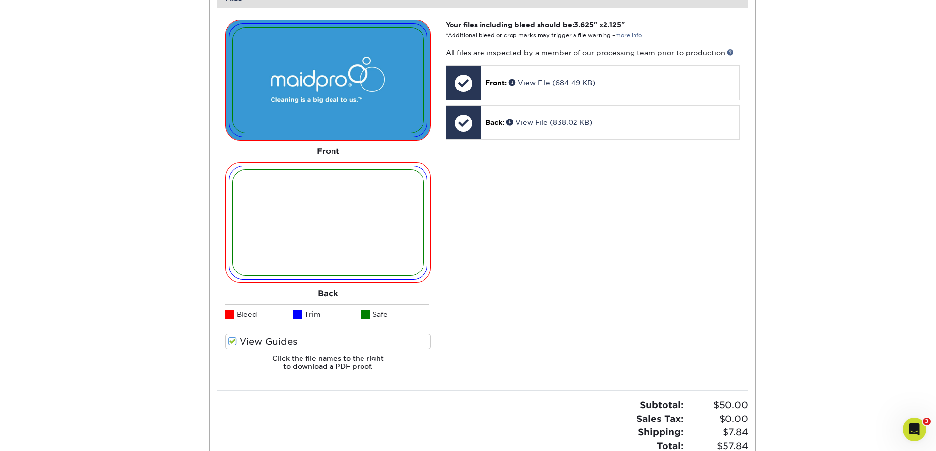
click at [230, 341] on span at bounding box center [232, 341] width 8 height 9
click at [0, 0] on input "View Guides" at bounding box center [0, 0] width 0 height 0
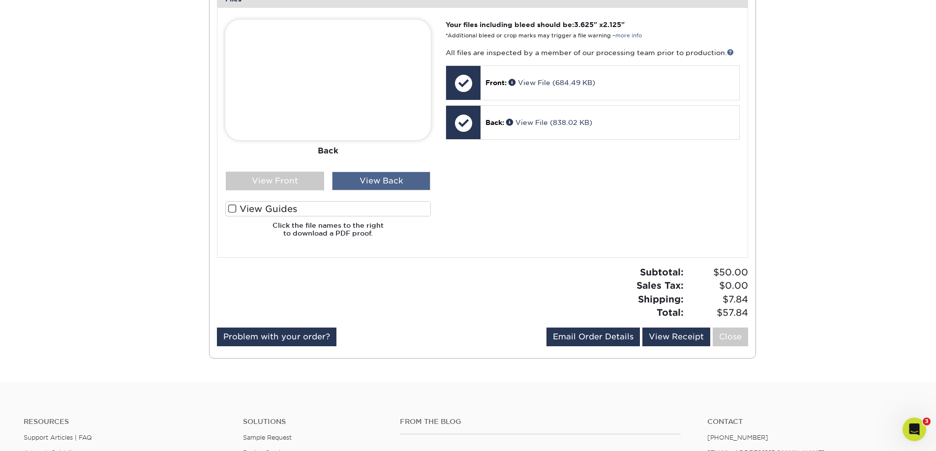
click at [364, 179] on div "View Back" at bounding box center [381, 181] width 98 height 19
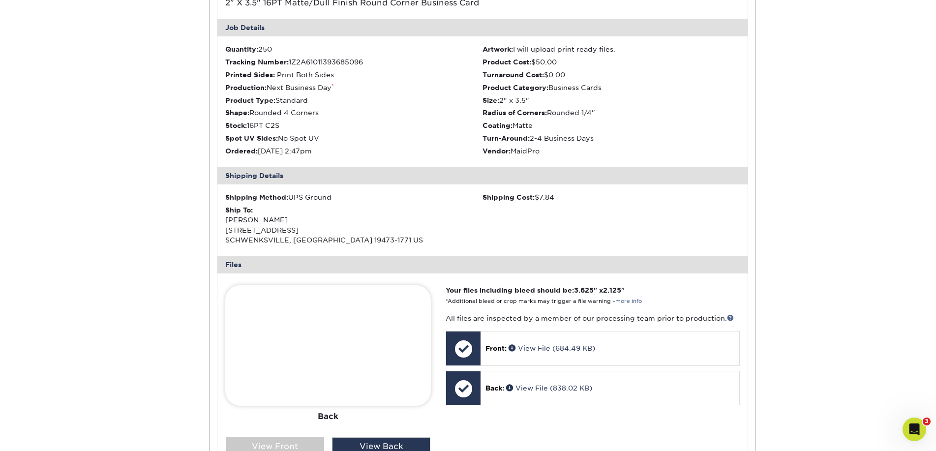
scroll to position [0, 0]
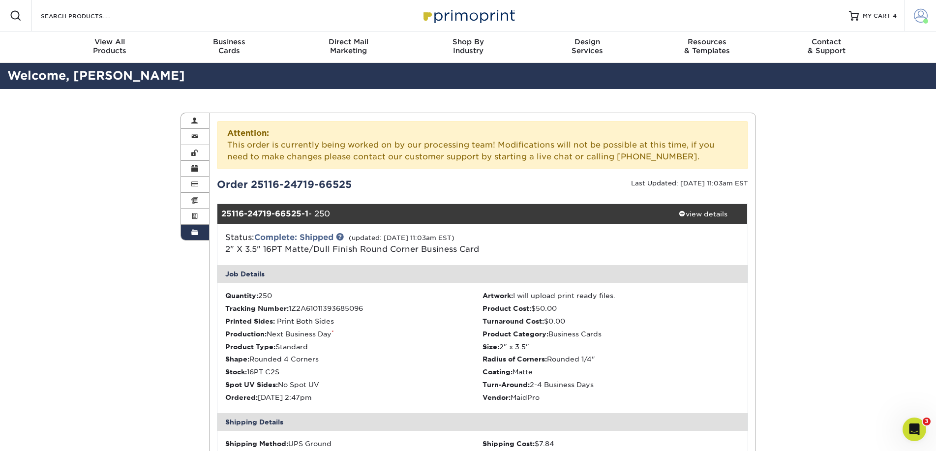
click at [917, 16] on span at bounding box center [920, 16] width 14 height 14
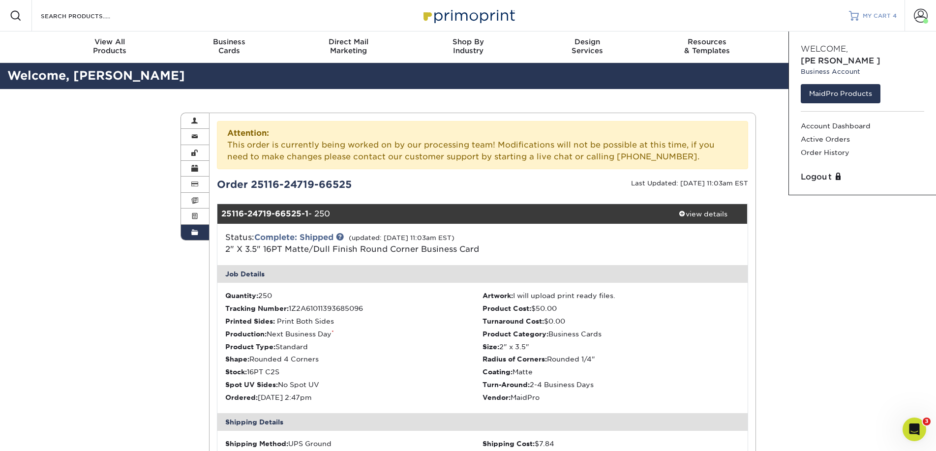
click at [873, 17] on span "MY CART" at bounding box center [876, 16] width 28 height 8
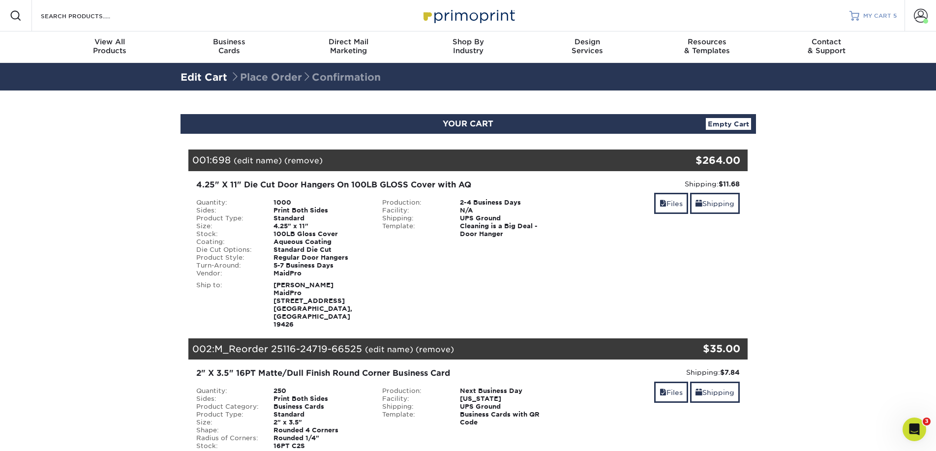
click at [871, 16] on span "MY CART" at bounding box center [877, 16] width 28 height 8
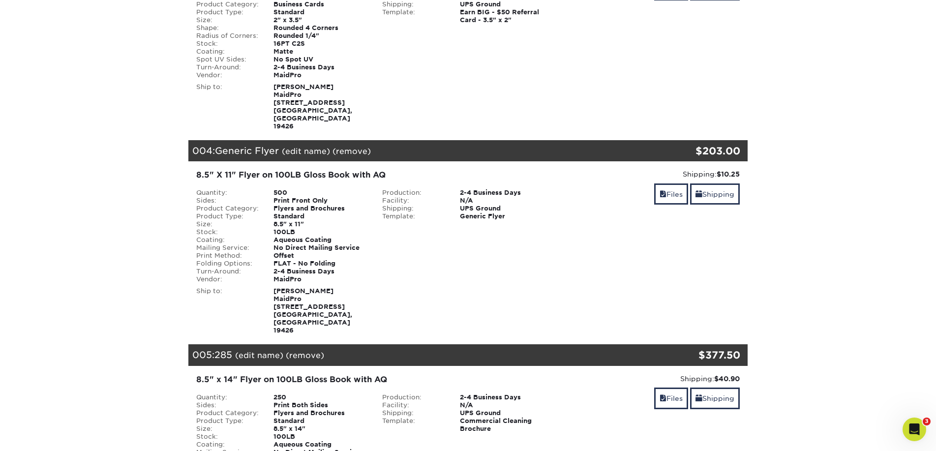
scroll to position [617, 0]
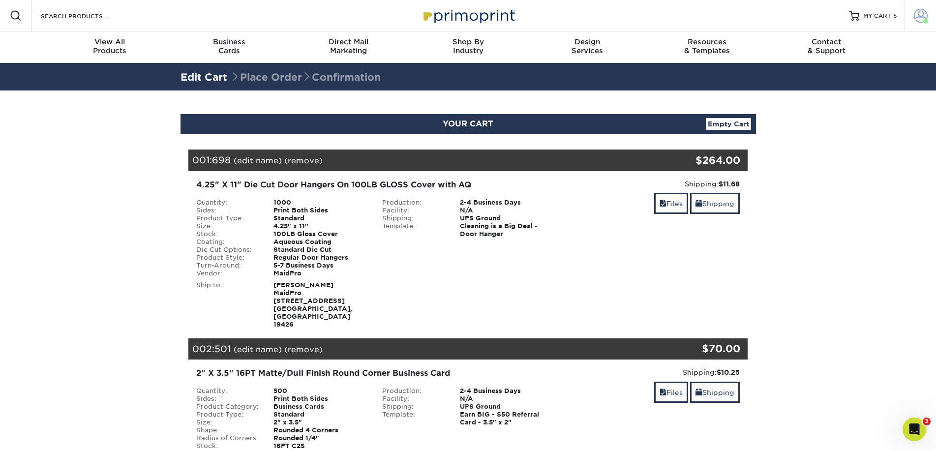
click at [925, 18] on span at bounding box center [920, 16] width 14 height 14
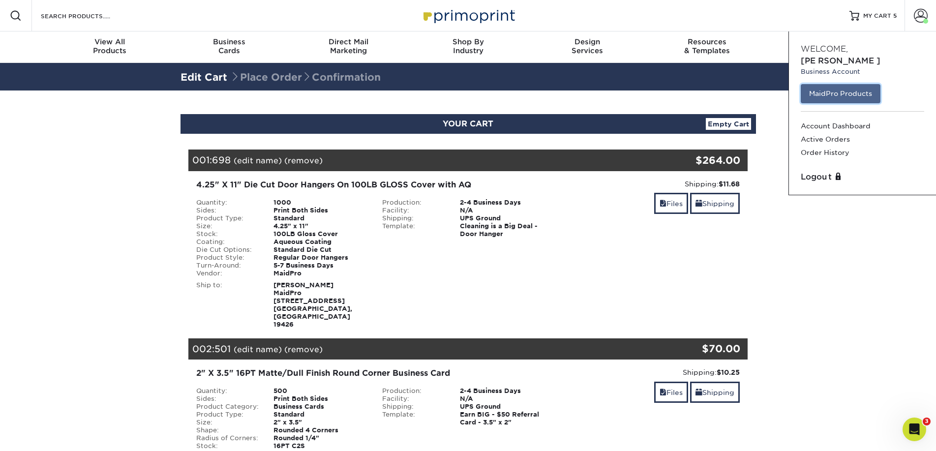
click at [851, 84] on link "MaidPro Products" at bounding box center [840, 93] width 80 height 19
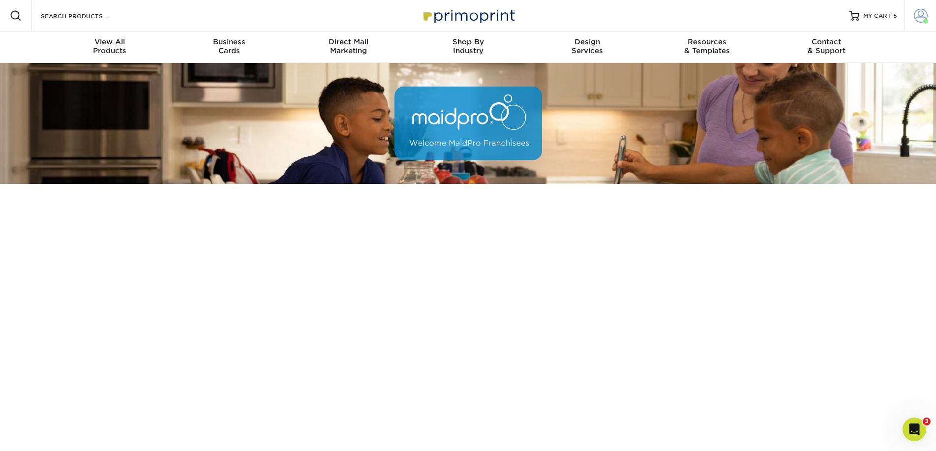
click at [922, 22] on span at bounding box center [920, 16] width 14 height 14
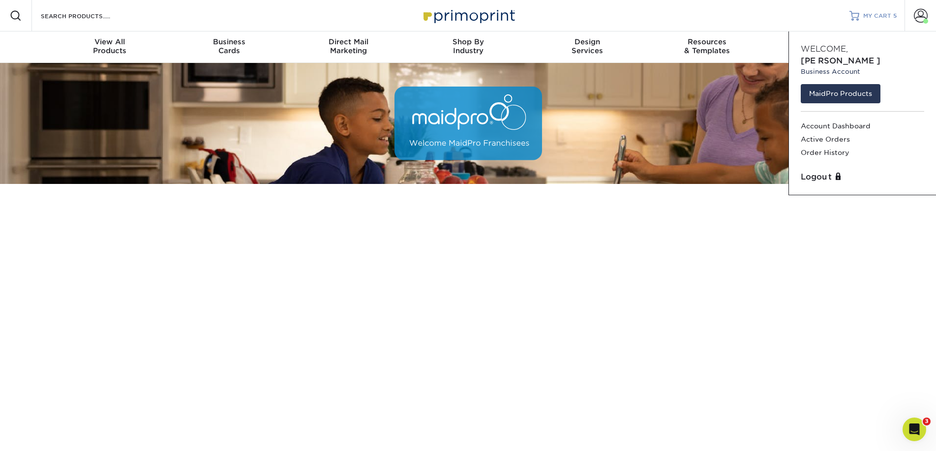
click at [875, 18] on span "MY CART" at bounding box center [877, 16] width 28 height 8
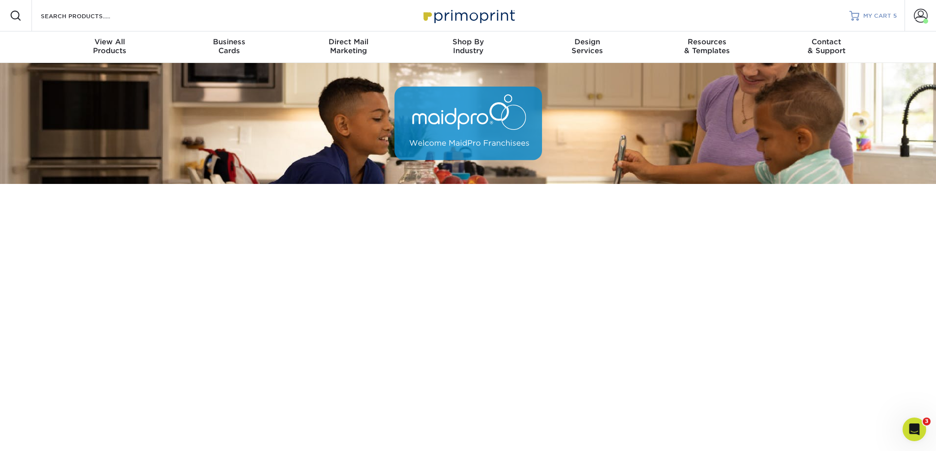
click at [874, 18] on span "MY CART" at bounding box center [877, 16] width 28 height 8
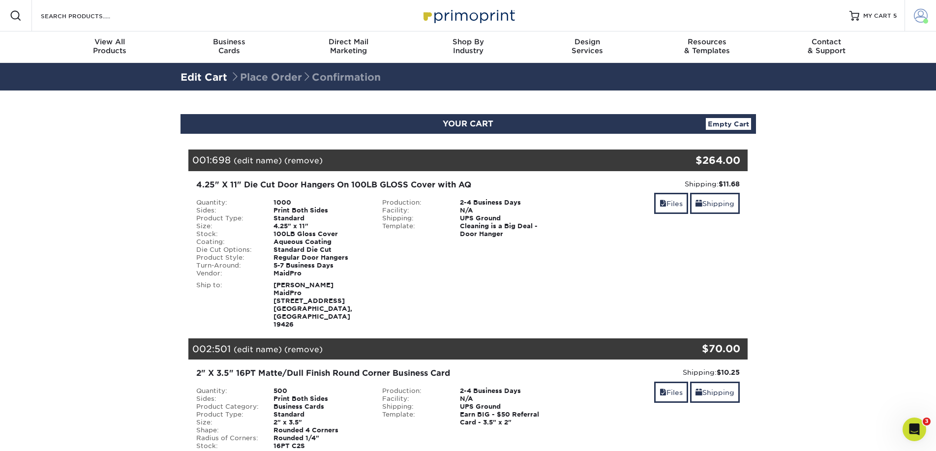
click at [922, 17] on span at bounding box center [920, 16] width 14 height 14
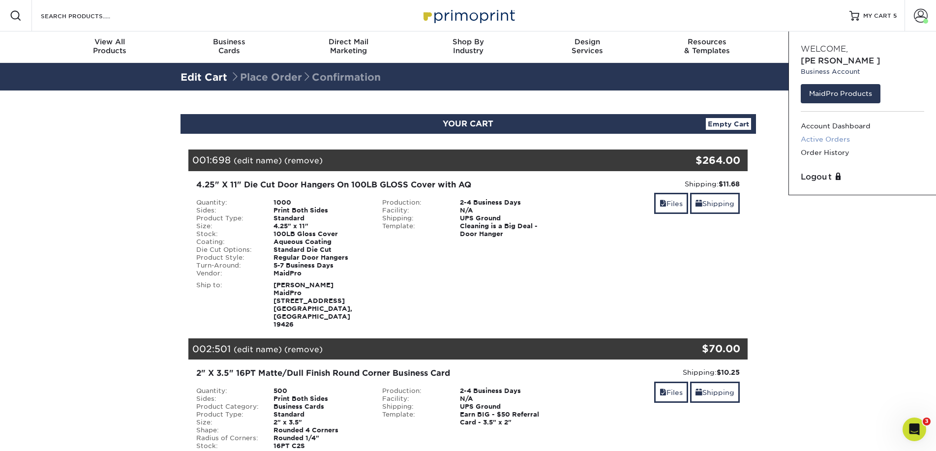
click at [823, 133] on link "Active Orders" at bounding box center [861, 139] width 123 height 13
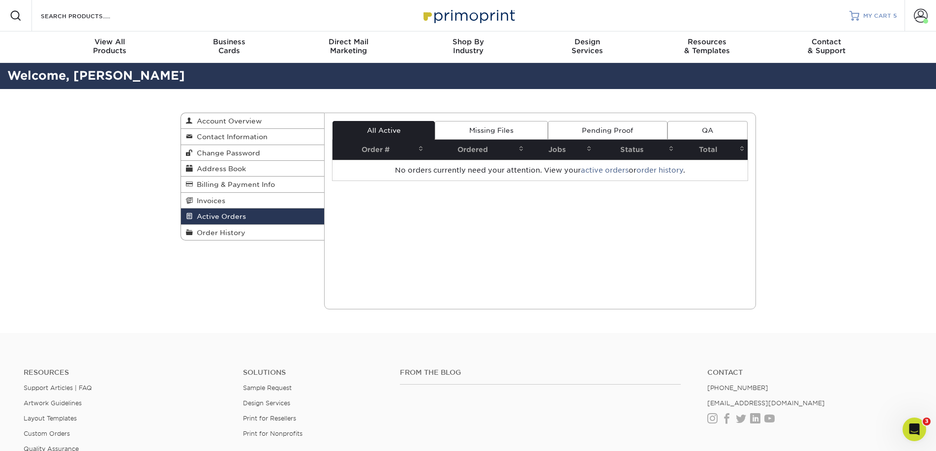
click at [857, 15] on div at bounding box center [854, 16] width 10 height 10
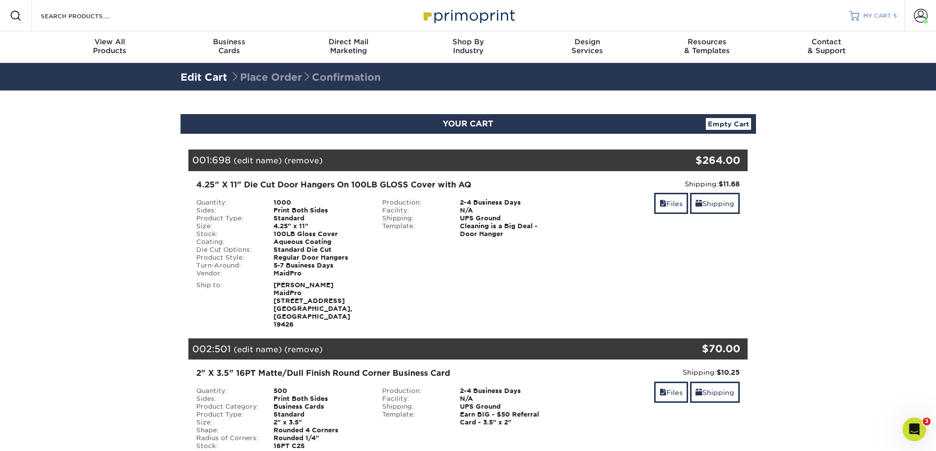
click at [875, 12] on span "MY CART" at bounding box center [877, 16] width 28 height 8
click at [667, 203] on link "Files" at bounding box center [671, 203] width 34 height 21
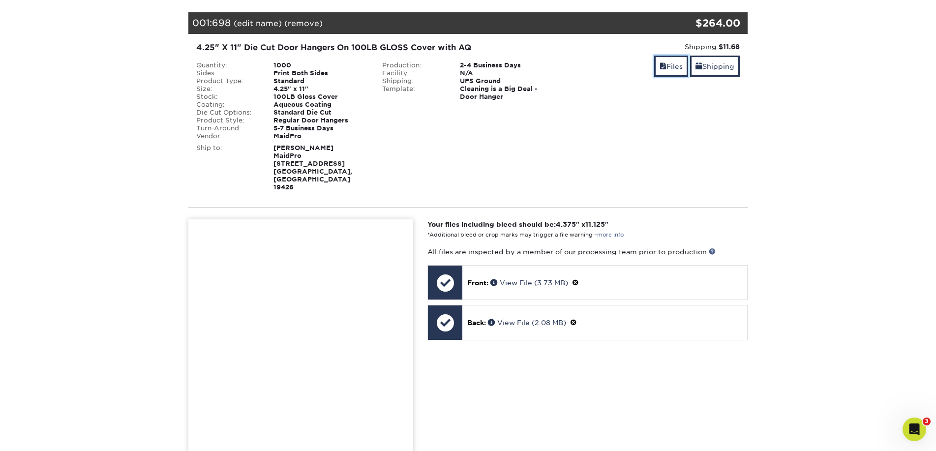
scroll to position [94, 0]
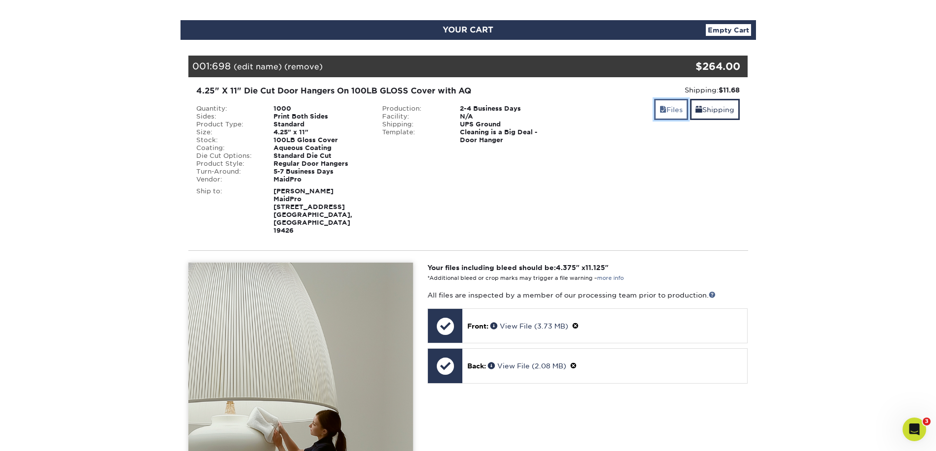
click at [675, 108] on link "Files" at bounding box center [671, 109] width 34 height 21
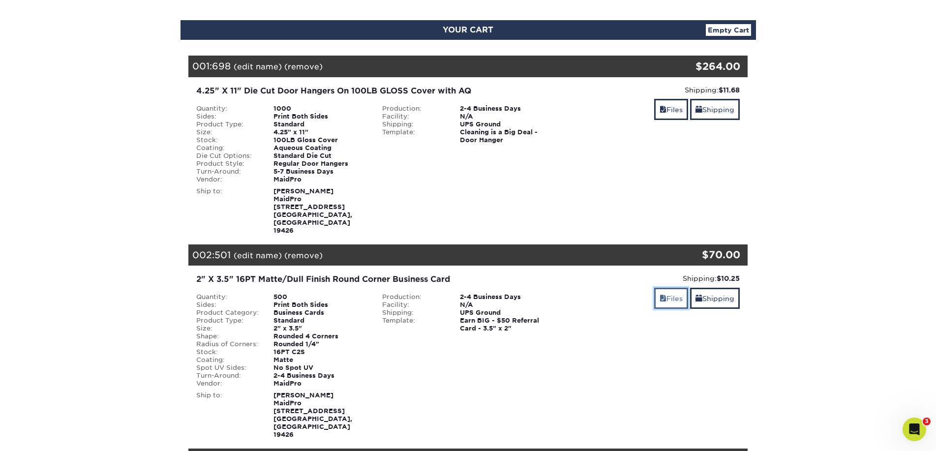
click at [663, 288] on link "Files" at bounding box center [671, 298] width 34 height 21
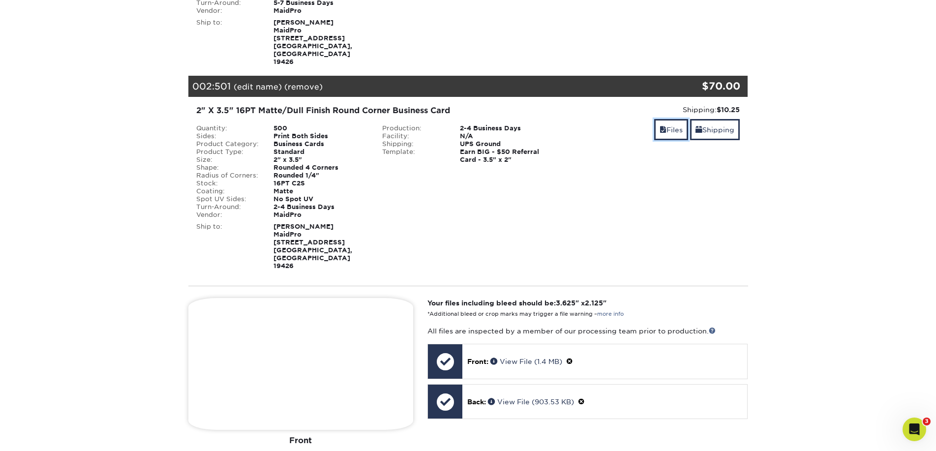
scroll to position [262, 0]
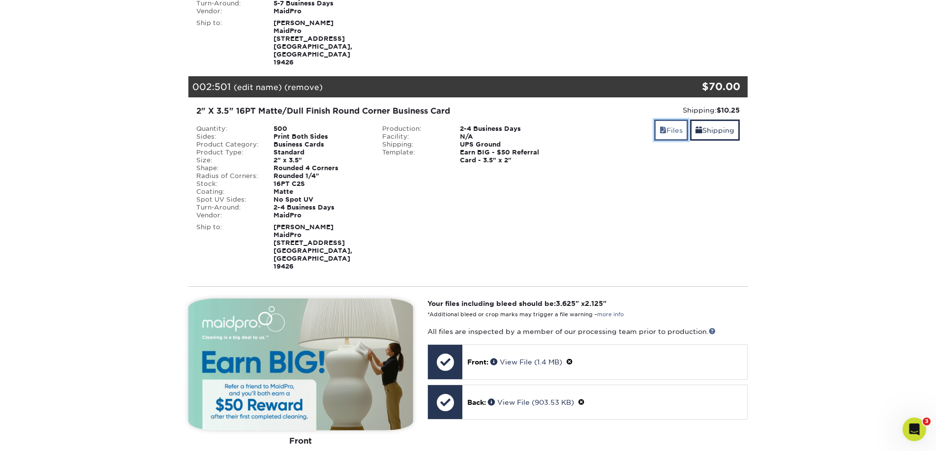
click at [672, 119] on link "Files" at bounding box center [671, 129] width 34 height 21
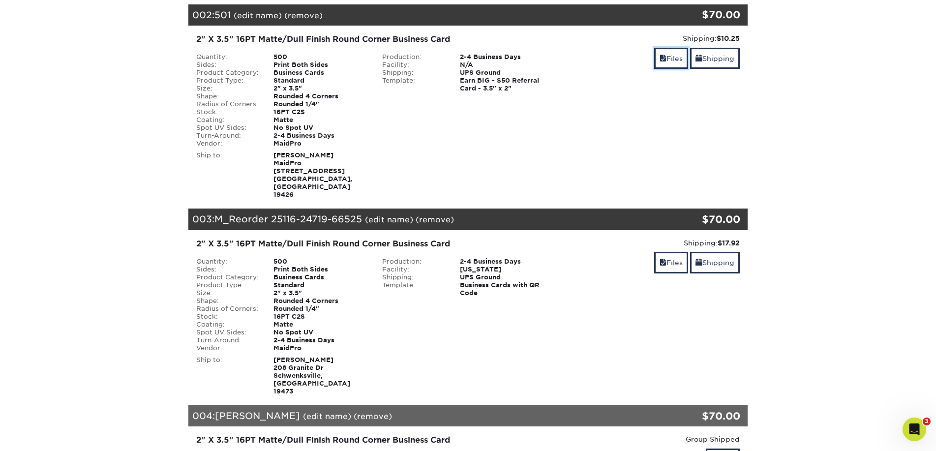
scroll to position [351, 0]
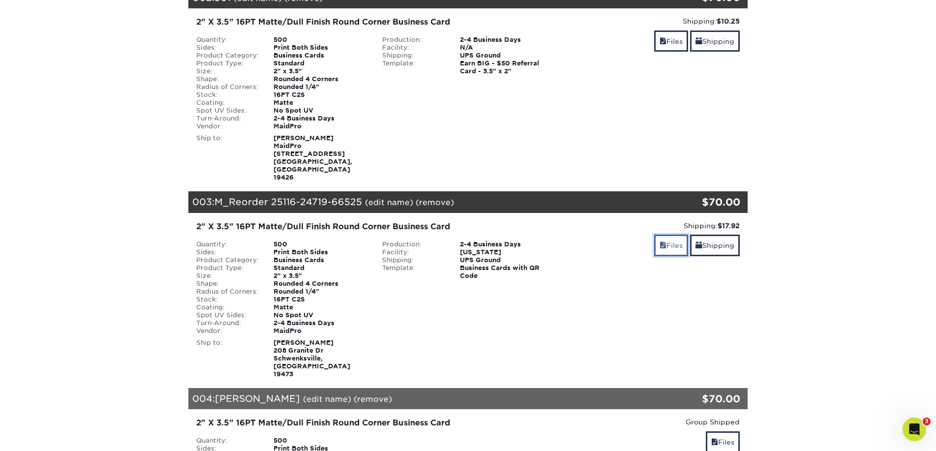
click at [661, 241] on span at bounding box center [662, 245] width 7 height 8
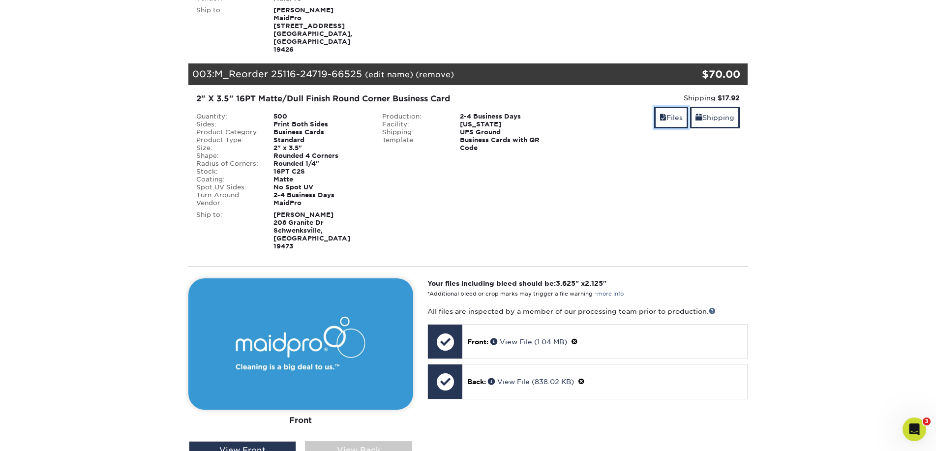
scroll to position [483, 0]
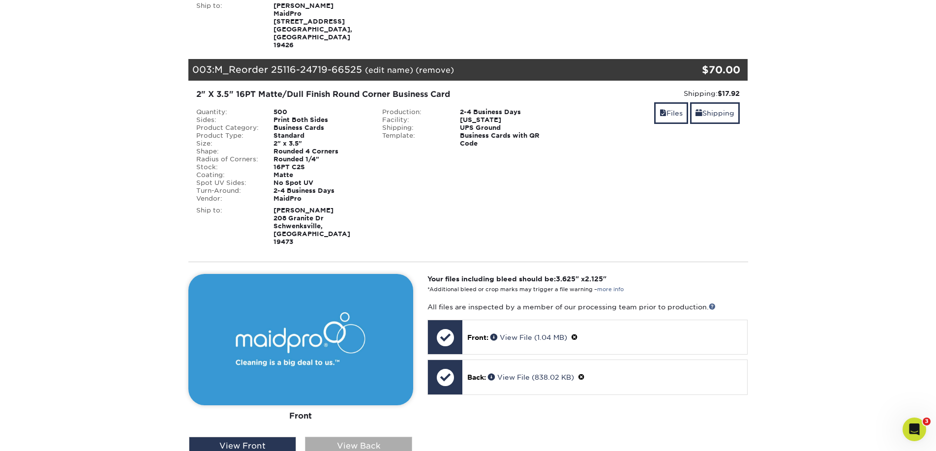
click at [363, 437] on div "View Back" at bounding box center [358, 446] width 107 height 19
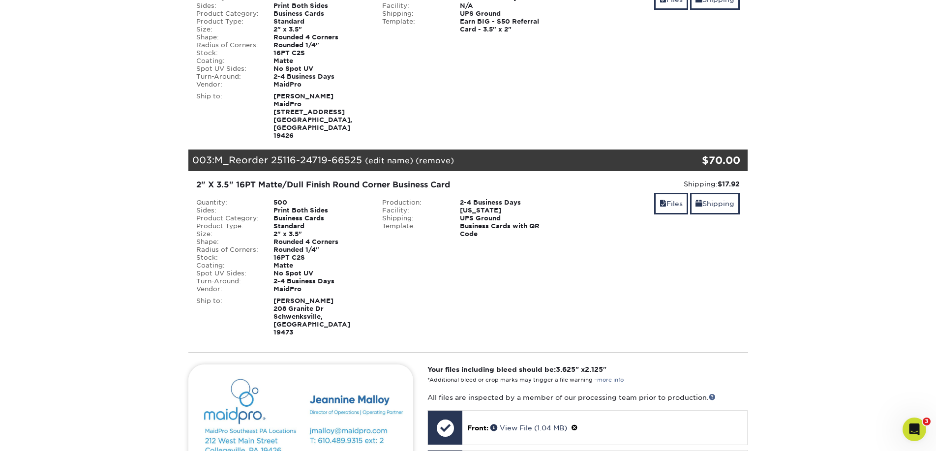
scroll to position [392, 0]
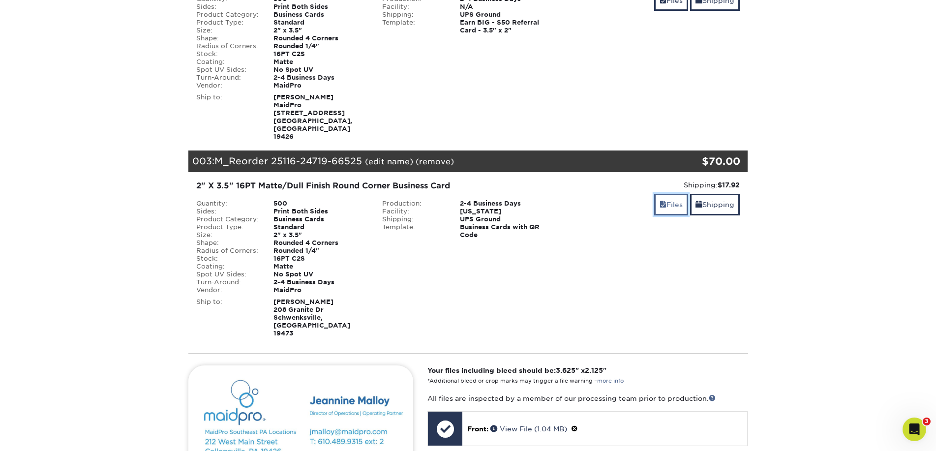
click at [674, 194] on link "Files" at bounding box center [671, 204] width 34 height 21
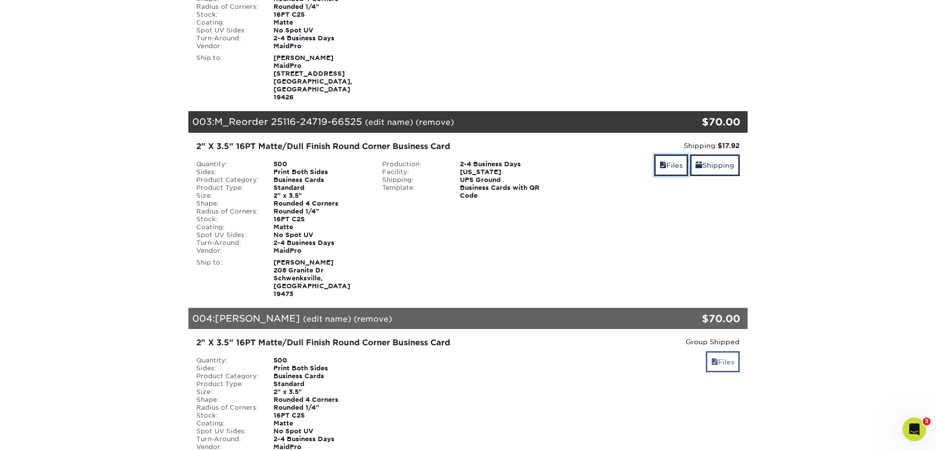
scroll to position [435, 0]
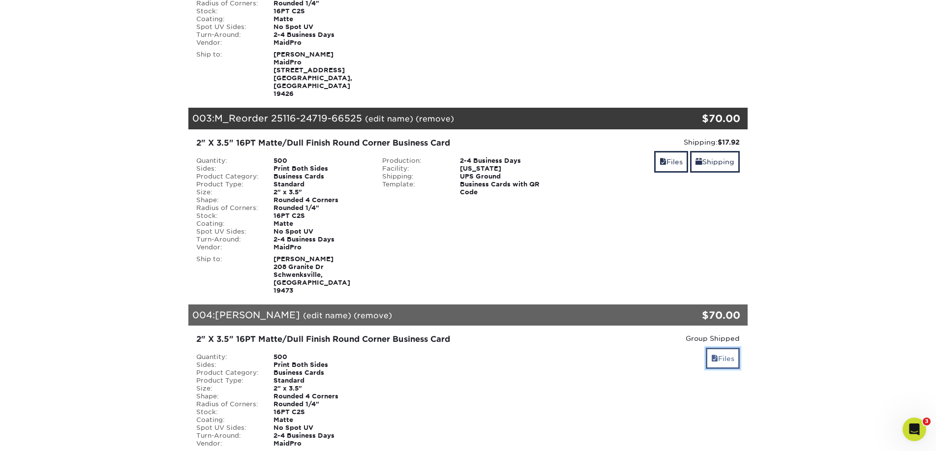
click at [720, 348] on link "Files" at bounding box center [722, 358] width 34 height 21
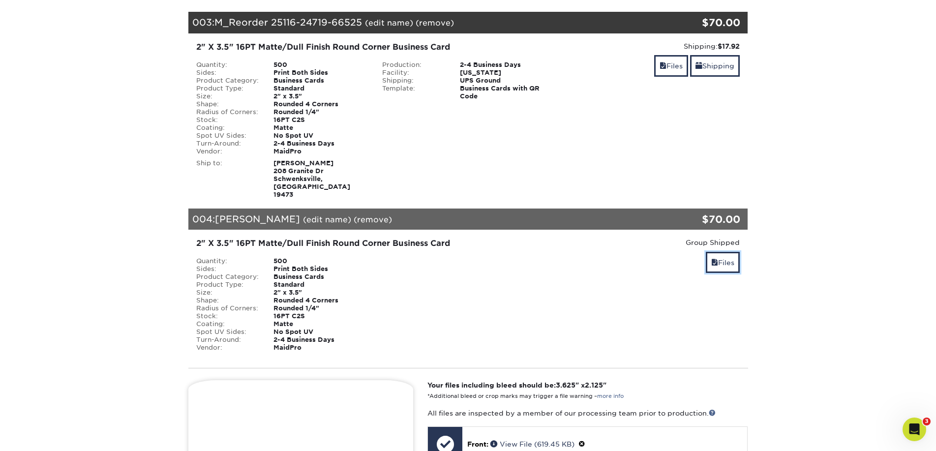
scroll to position [616, 0]
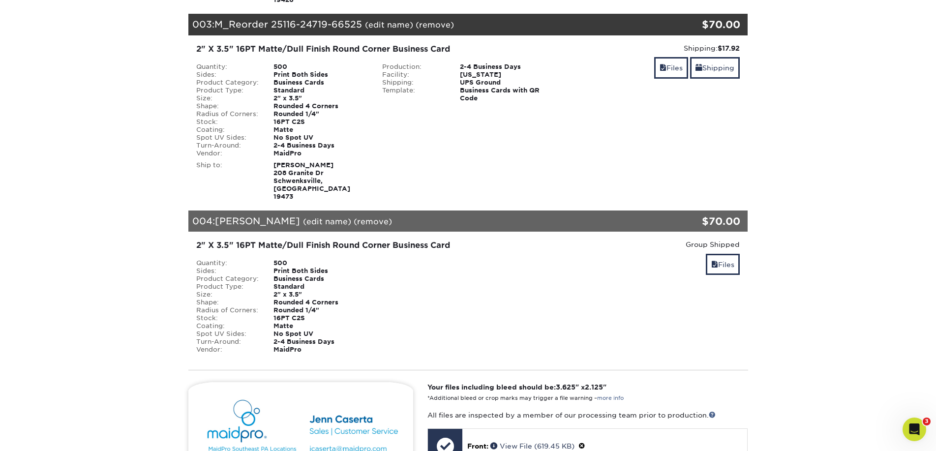
scroll to position [524, 0]
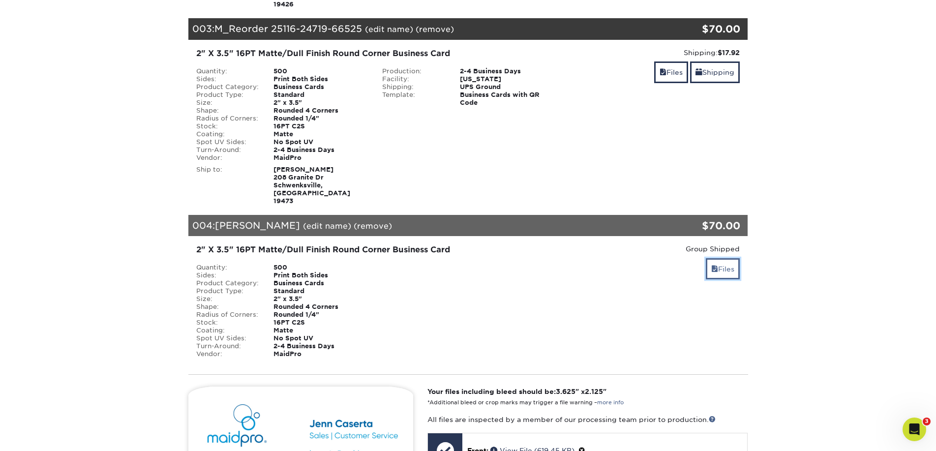
click at [720, 258] on link "Files" at bounding box center [722, 268] width 34 height 21
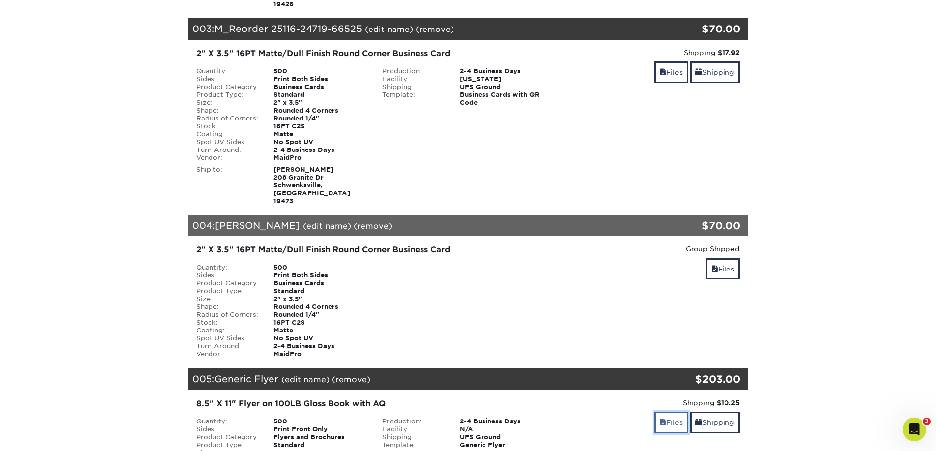
click at [660, 411] on link "Files" at bounding box center [671, 421] width 34 height 21
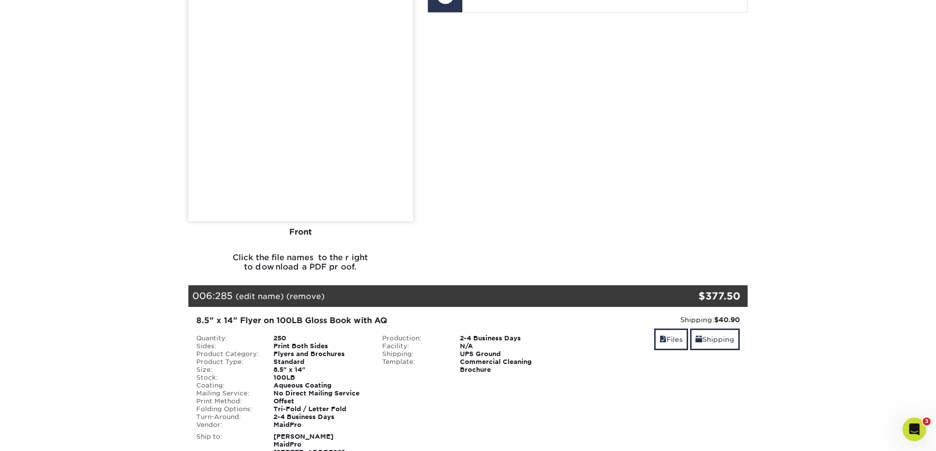
scroll to position [1182, 0]
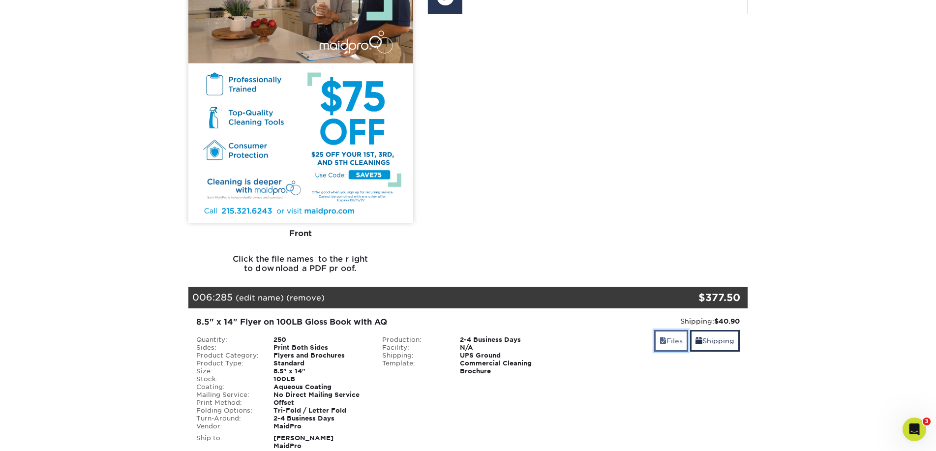
drag, startPoint x: 664, startPoint y: 271, endPoint x: 672, endPoint y: 282, distance: 13.7
click at [664, 330] on link "Files" at bounding box center [671, 340] width 34 height 21
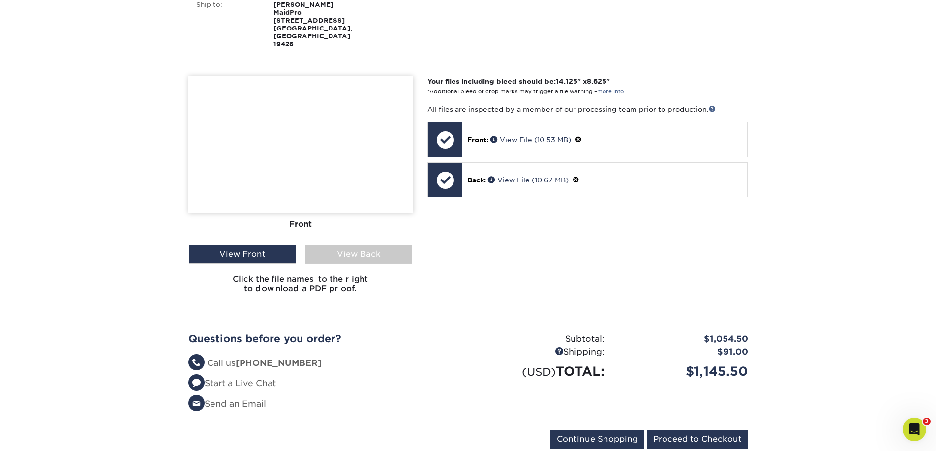
scroll to position [1621, 0]
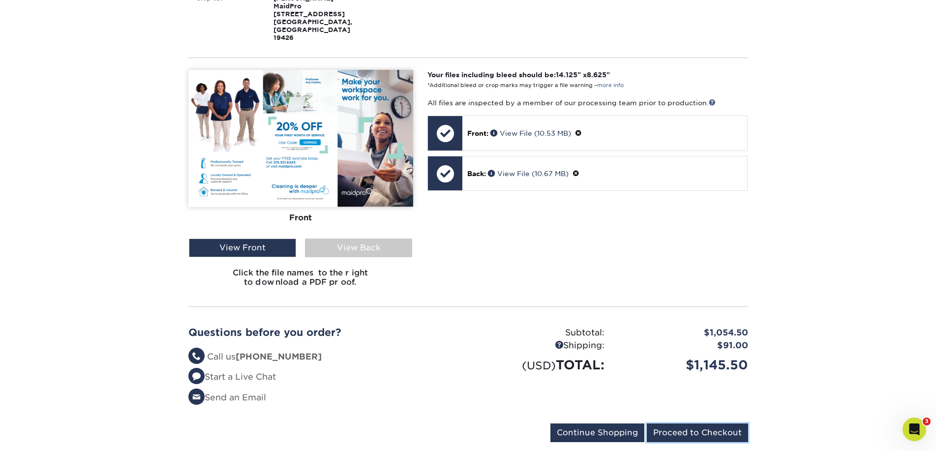
drag, startPoint x: 701, startPoint y: 354, endPoint x: 788, endPoint y: 377, distance: 90.4
click at [702, 423] on input "Proceed to Checkout" at bounding box center [696, 432] width 101 height 19
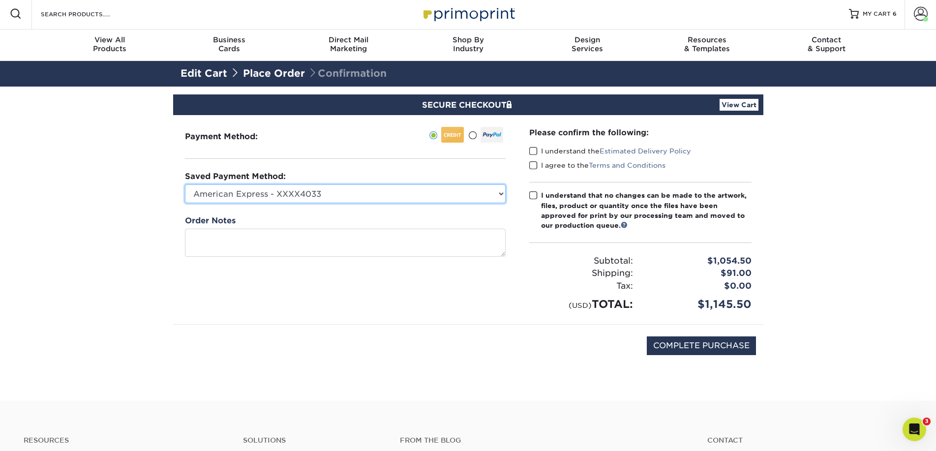
click at [498, 194] on select "American Express - XXXX4033 Visa - XXXX8606 New Credit Card" at bounding box center [345, 193] width 321 height 19
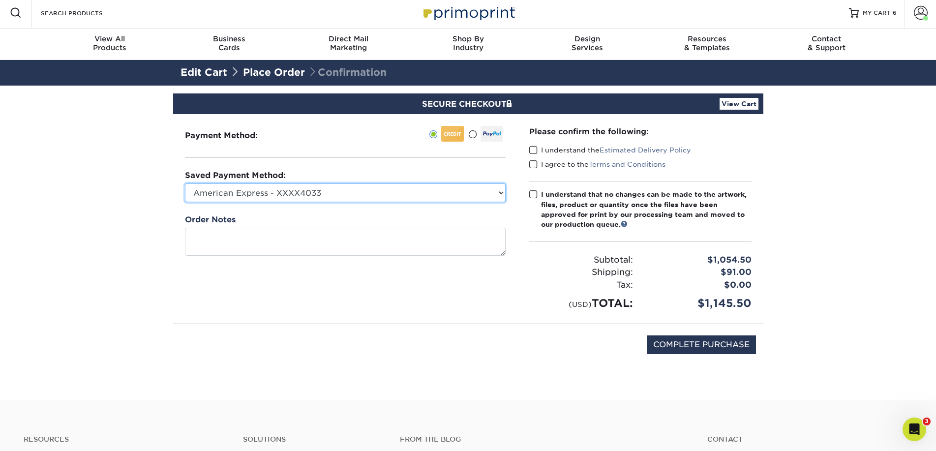
select select "74955"
click at [185, 183] on select "American Express - XXXX4033 Visa - XXXX8606 New Credit Card" at bounding box center [345, 192] width 321 height 19
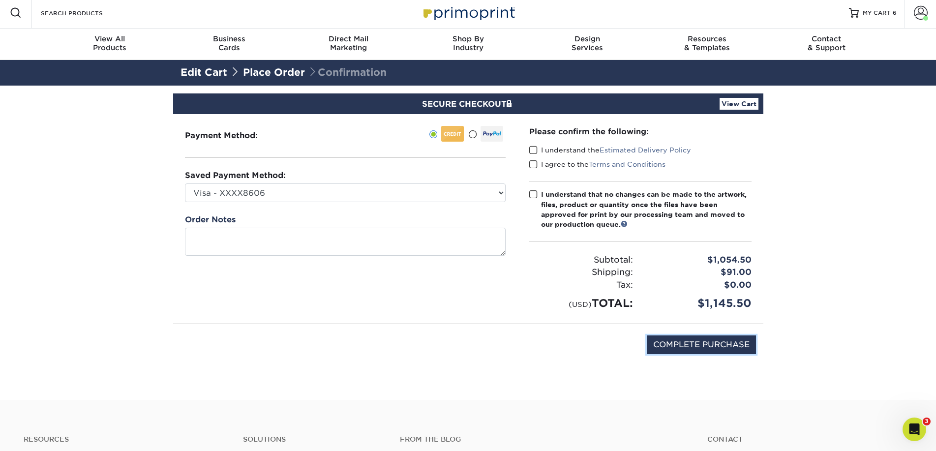
drag, startPoint x: 701, startPoint y: 346, endPoint x: 519, endPoint y: 167, distance: 255.2
click at [510, 207] on div "Payment Method: CVV: PO Number" at bounding box center [467, 245] width 575 height 262
click at [532, 148] on span at bounding box center [533, 150] width 8 height 9
click at [0, 0] on input "I understand the Estimated Delivery Policy" at bounding box center [0, 0] width 0 height 0
drag, startPoint x: 532, startPoint y: 165, endPoint x: 530, endPoint y: 188, distance: 23.2
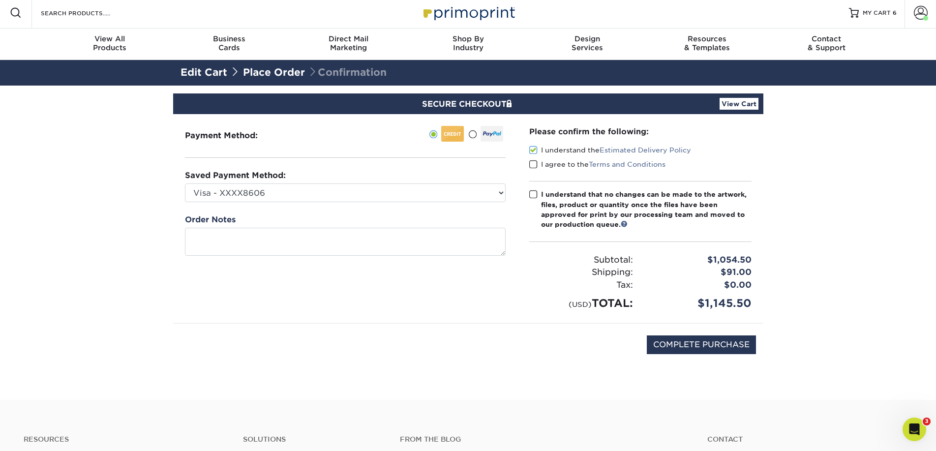
click at [533, 165] on span at bounding box center [533, 164] width 8 height 9
click at [0, 0] on input "I agree to the Terms and Conditions" at bounding box center [0, 0] width 0 height 0
click at [530, 192] on span at bounding box center [533, 194] width 8 height 9
click at [0, 0] on input "I understand that no changes can be made to the artwork, files, product or quan…" at bounding box center [0, 0] width 0 height 0
click at [702, 350] on input "COMPLETE PURCHASE" at bounding box center [700, 344] width 109 height 19
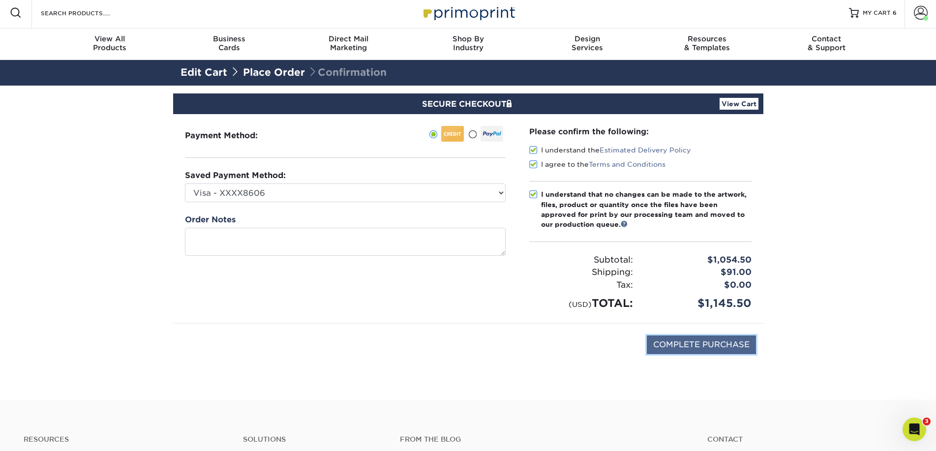
type input "PROCESSING, PLEASE WAIT..."
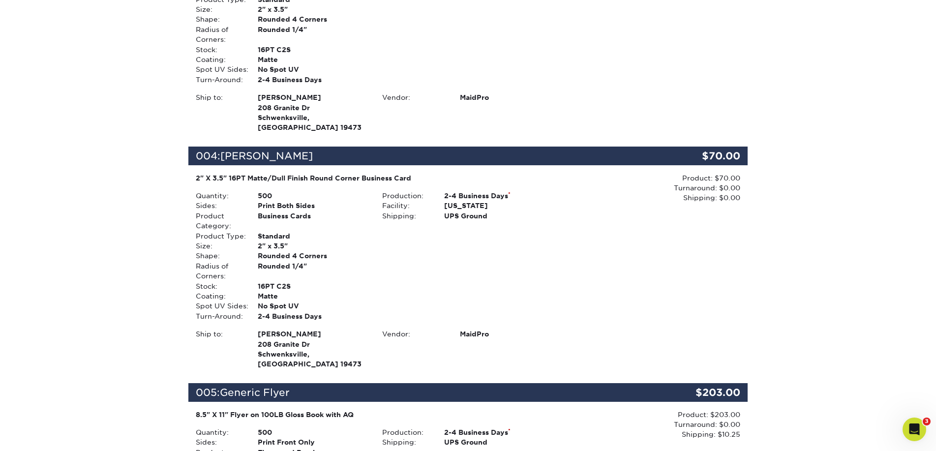
scroll to position [818, 0]
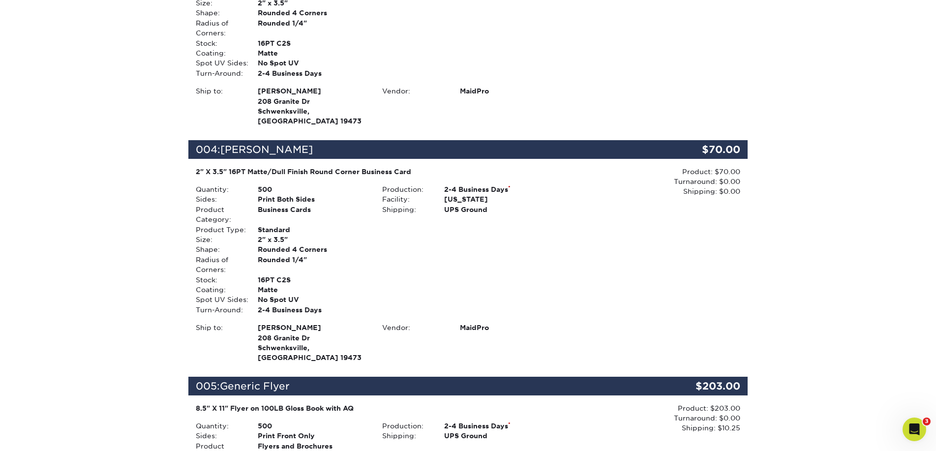
click at [282, 167] on div "2" X 3.5" 16PT Matte/Dull Finish Round Corner Business Card" at bounding box center [375, 172] width 358 height 10
click at [722, 187] on div "Product: $70.00 Turnaround: $0.00 Shipping: $0.00 Discount: - $0.00" at bounding box center [654, 266] width 186 height 198
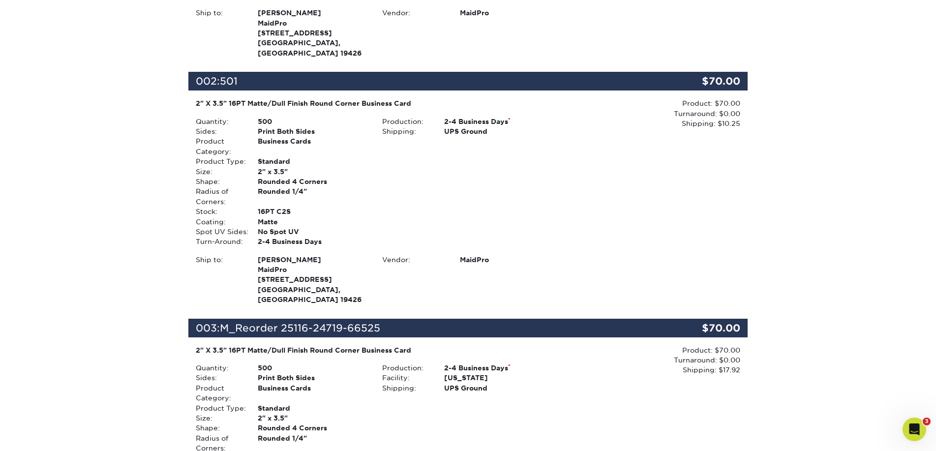
scroll to position [98, 0]
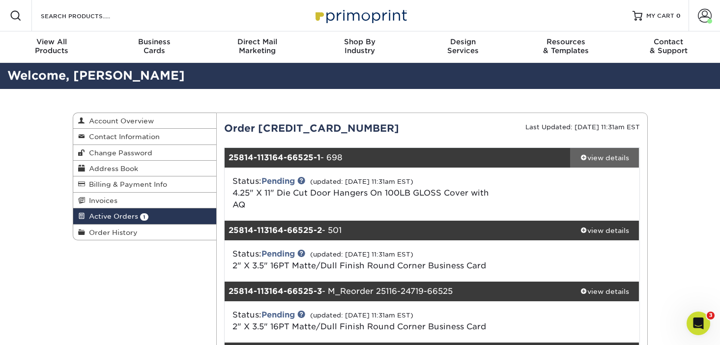
click at [615, 160] on div "view details" at bounding box center [604, 158] width 69 height 10
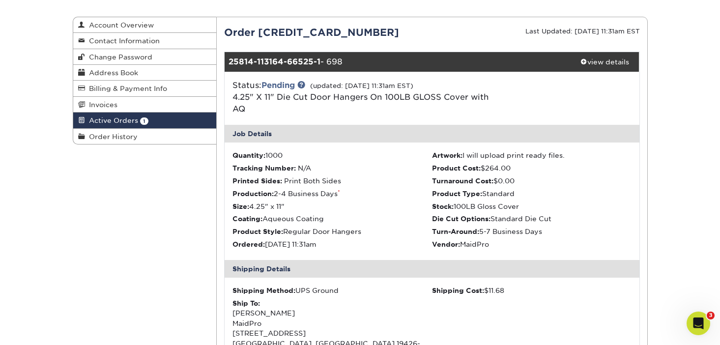
scroll to position [93, 0]
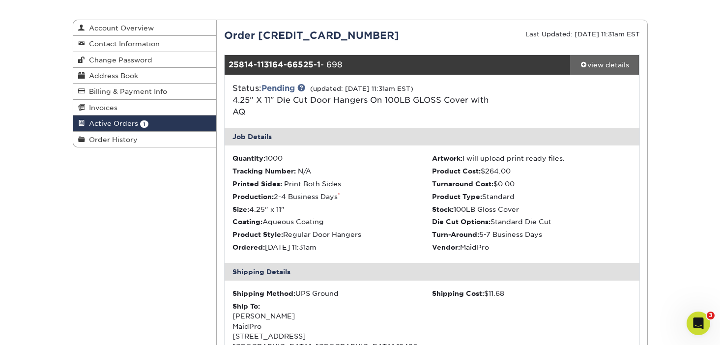
click at [598, 64] on div "view details" at bounding box center [604, 65] width 69 height 10
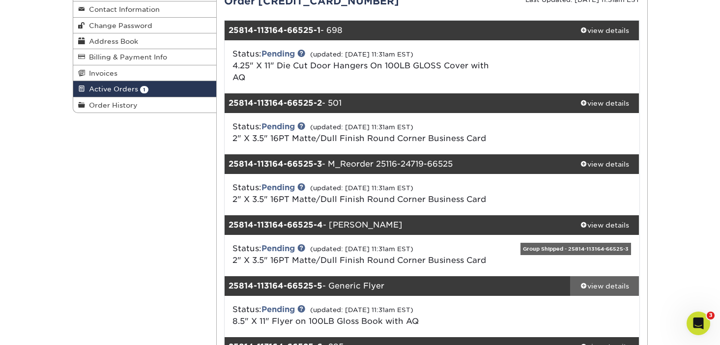
scroll to position [15, 0]
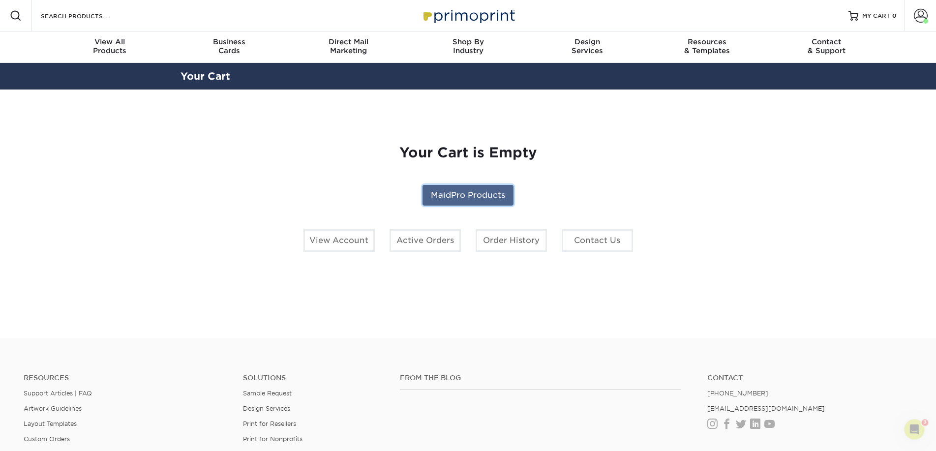
click at [456, 196] on link "MaidPro Products" at bounding box center [467, 195] width 91 height 21
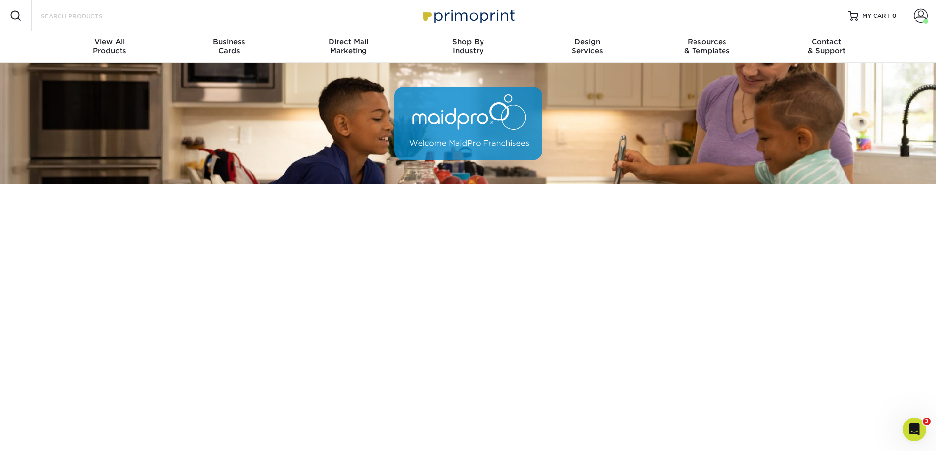
click at [49, 14] on input "Search Products" at bounding box center [88, 16] width 96 height 12
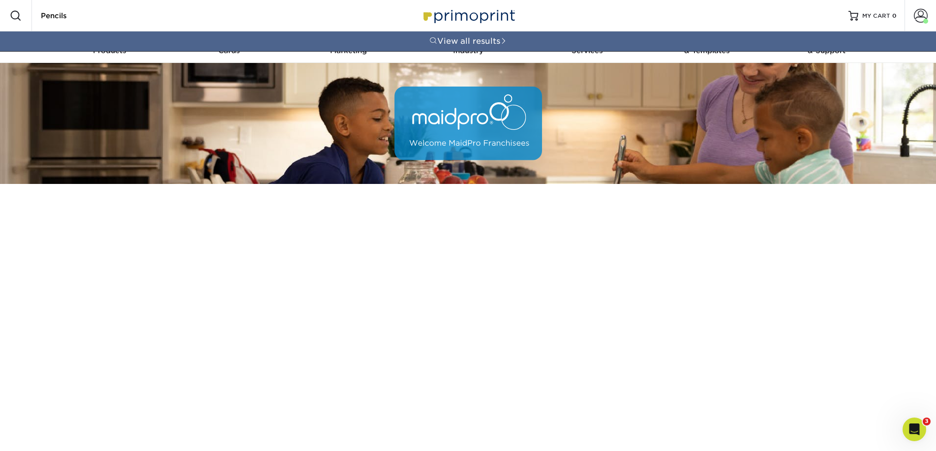
type input "Pencils"
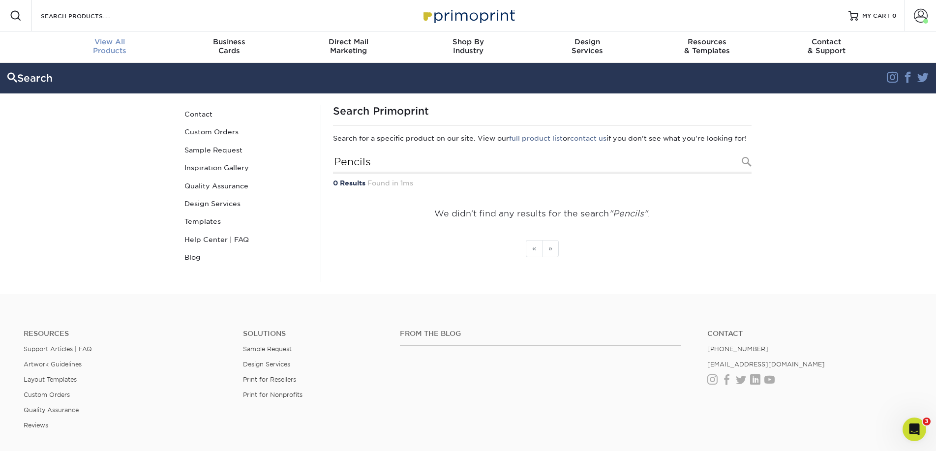
click at [112, 46] on div "View All Products" at bounding box center [109, 46] width 119 height 18
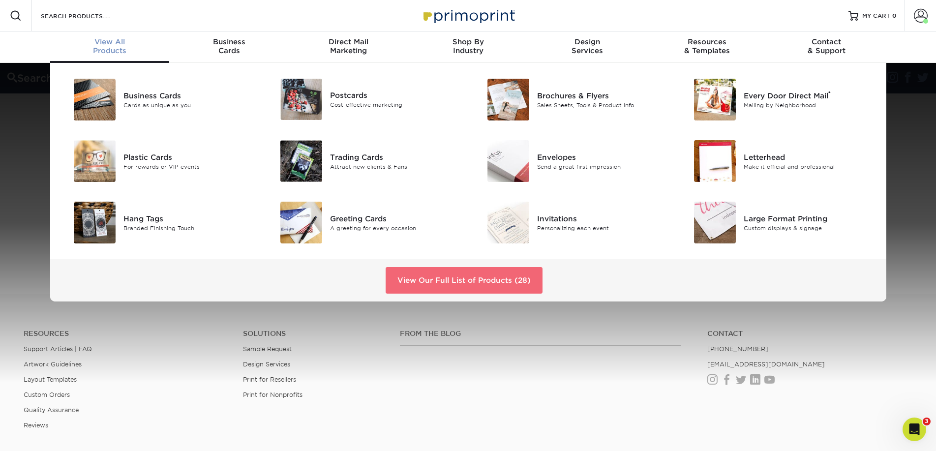
click at [507, 282] on link "View Our Full List of Products (28)" at bounding box center [463, 280] width 157 height 27
